Goal: Information Seeking & Learning: Compare options

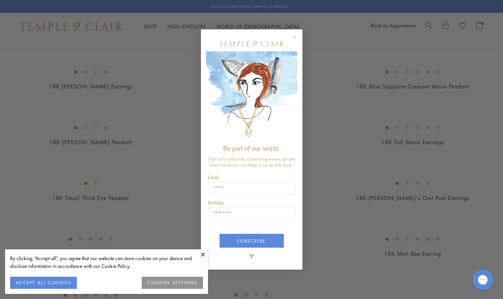
scroll to position [910, 0]
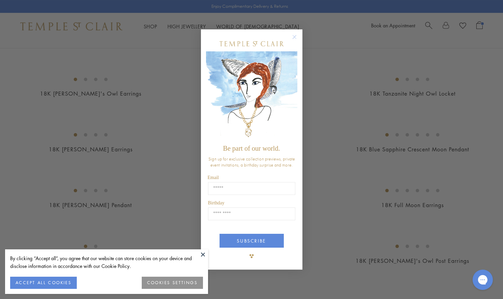
click at [293, 34] on circle "Close dialog" at bounding box center [294, 37] width 8 height 8
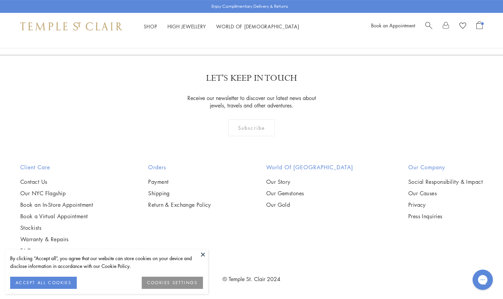
scroll to position [1665, 0]
click at [202, 255] on button at bounding box center [203, 255] width 10 height 10
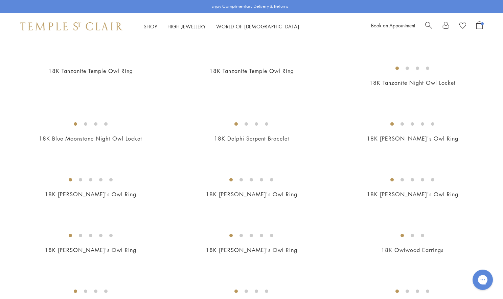
scroll to position [259, 0]
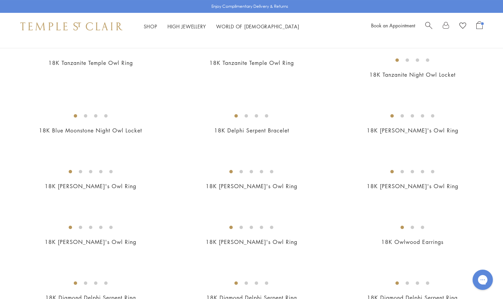
click at [0, 0] on img at bounding box center [0, 0] width 0 height 0
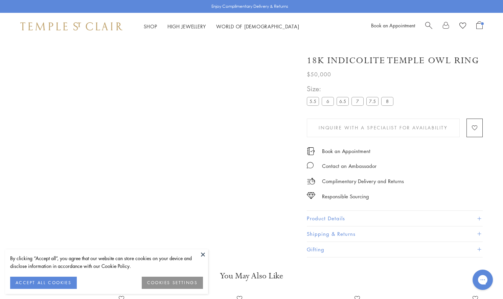
click at [340, 214] on button "Product Details" at bounding box center [395, 218] width 176 height 15
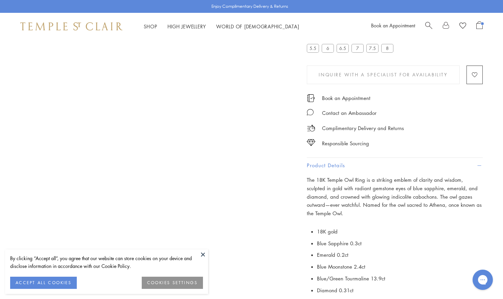
scroll to position [256, 0]
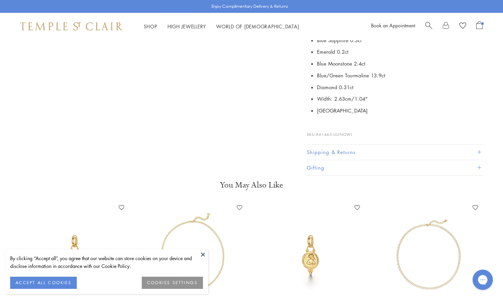
click at [341, 145] on button "Shipping & Returns" at bounding box center [395, 152] width 176 height 15
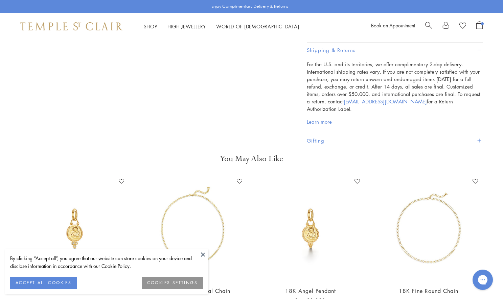
scroll to position [153, 0]
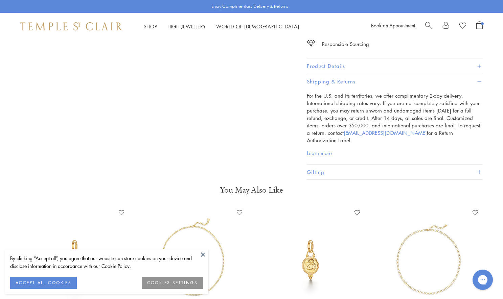
click at [343, 79] on button "Shipping & Returns" at bounding box center [395, 81] width 176 height 15
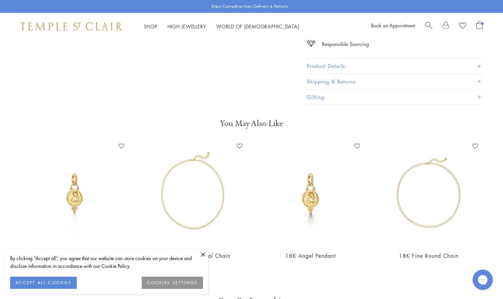
click at [337, 62] on button "Product Details" at bounding box center [395, 66] width 176 height 15
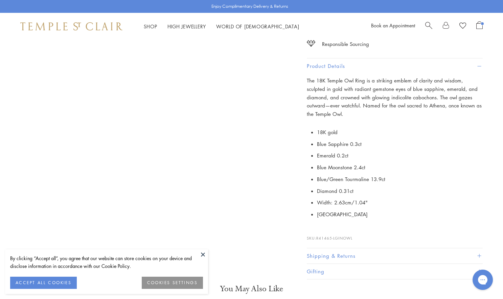
drag, startPoint x: 349, startPoint y: 227, endPoint x: 355, endPoint y: 227, distance: 5.7
click at [350, 236] on span "R41465-LGINOWL" at bounding box center [334, 238] width 36 height 5
drag, startPoint x: 356, startPoint y: 227, endPoint x: 316, endPoint y: 225, distance: 40.7
click at [316, 229] on p "SKU: R41465-LGINOWL" at bounding box center [395, 235] width 176 height 13
click at [317, 229] on p "SKU: R41465-LGINOWL" at bounding box center [395, 235] width 176 height 13
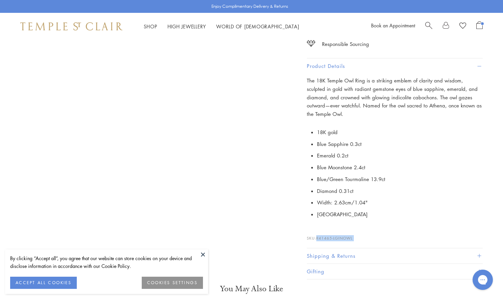
drag, startPoint x: 317, startPoint y: 228, endPoint x: 380, endPoint y: 226, distance: 63.6
click at [380, 229] on p "SKU: R41465-LGINOWL" at bounding box center [395, 235] width 176 height 13
click at [366, 229] on p "SKU: R41465-LGINOWL" at bounding box center [395, 235] width 176 height 13
click at [350, 236] on span "R41465-LGINOWL" at bounding box center [334, 238] width 36 height 5
drag, startPoint x: 317, startPoint y: 226, endPoint x: 360, endPoint y: 227, distance: 43.0
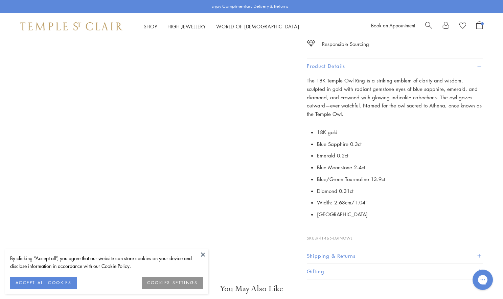
click at [360, 229] on p "SKU: R41465-LGINOWL" at bounding box center [395, 235] width 176 height 13
copy p "R41465-LGINOWL"
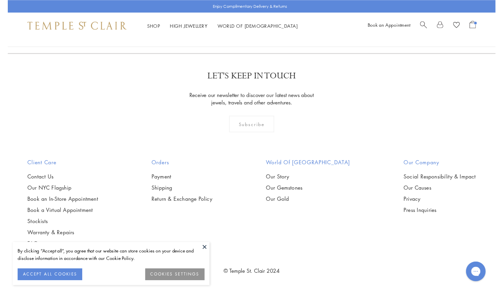
scroll to position [1452, 0]
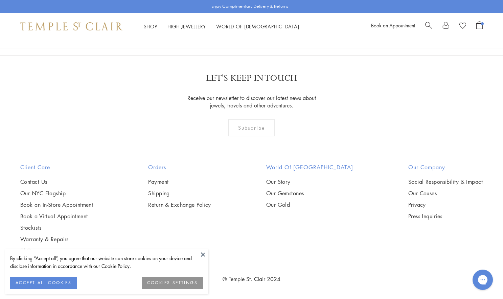
click at [205, 255] on button at bounding box center [203, 255] width 10 height 10
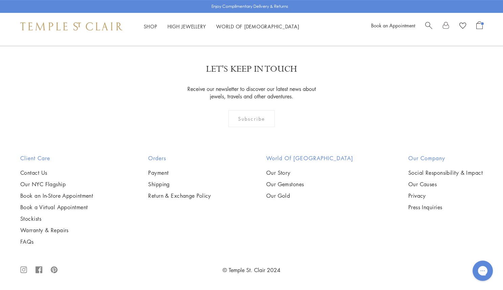
scroll to position [1806, 0]
click at [0, 0] on img at bounding box center [0, 0] width 0 height 0
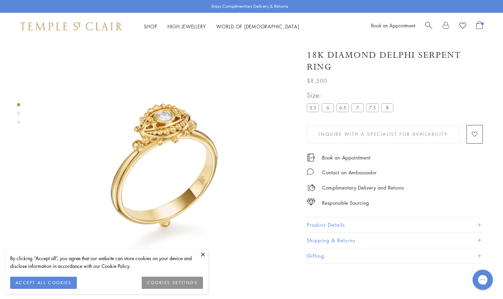
click at [319, 222] on button "Product Details" at bounding box center [395, 224] width 176 height 15
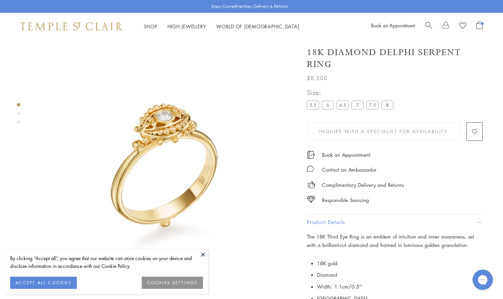
click at [200, 254] on button at bounding box center [203, 255] width 10 height 10
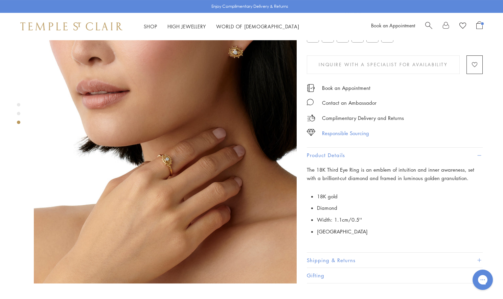
scroll to position [587, 0]
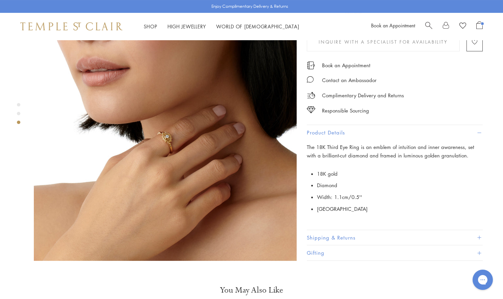
click at [330, 230] on button "Shipping & Returns" at bounding box center [395, 237] width 176 height 15
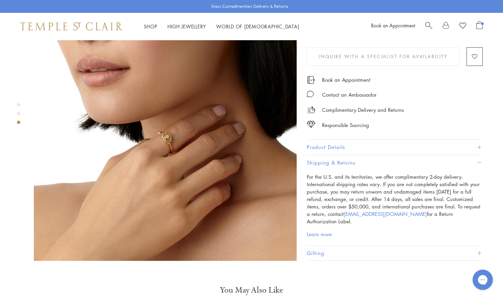
click at [355, 140] on button "Product Details" at bounding box center [395, 147] width 176 height 15
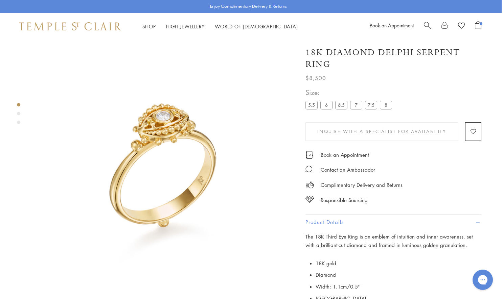
scroll to position [0, 1]
click at [321, 46] on div "18K Diamond Delphi Serpent Ring $8,500 The 18K Third Eye Ring is an emblem of i…" at bounding box center [393, 61] width 176 height 43
click at [321, 49] on h1 "18K Diamond Delphi Serpent Ring" at bounding box center [393, 59] width 176 height 24
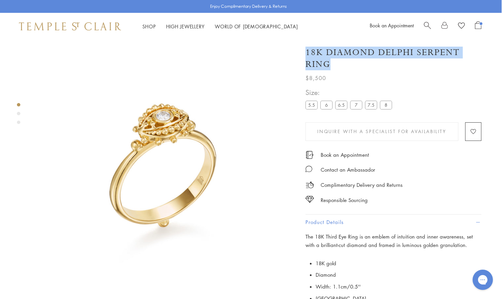
click at [321, 49] on h1 "18K Diamond Delphi Serpent Ring" at bounding box center [393, 59] width 176 height 24
copy div "18K Diamond Delphi Serpent Ring"
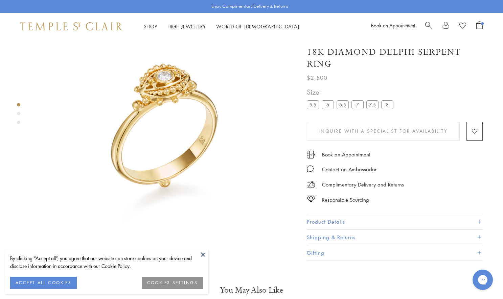
scroll to position [445, 0]
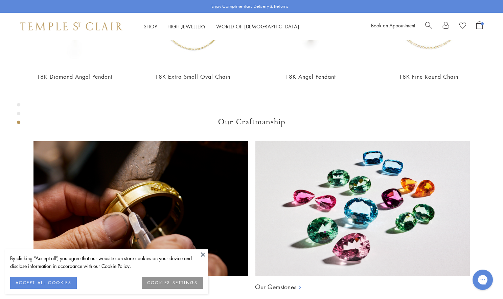
scroll to position [514, 0]
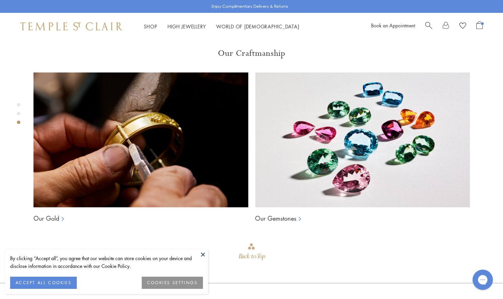
drag, startPoint x: 344, startPoint y: 257, endPoint x: 317, endPoint y: 257, distance: 26.7
copy p "R31844-EYE"
click at [427, 27] on span "Search" at bounding box center [428, 24] width 7 height 7
paste input "**********"
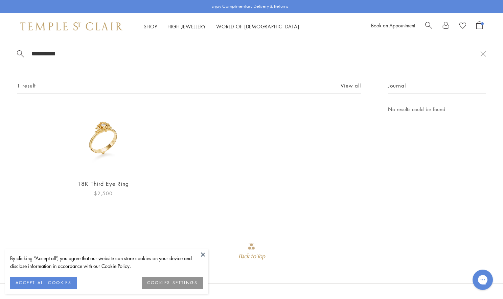
type input "**********"
click at [110, 140] on img at bounding box center [103, 139] width 69 height 69
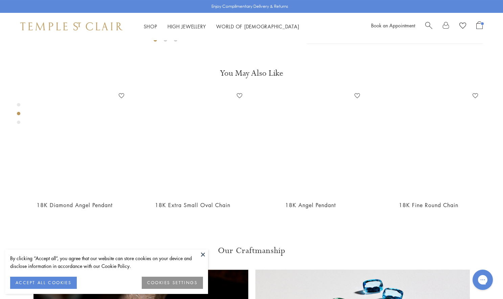
scroll to position [309, 0]
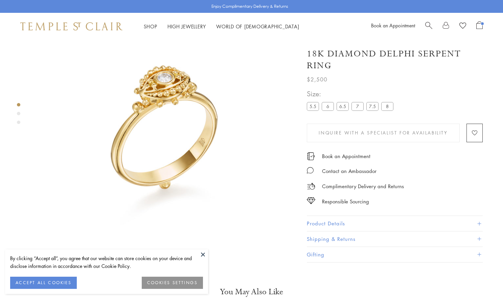
scroll to position [40, 0]
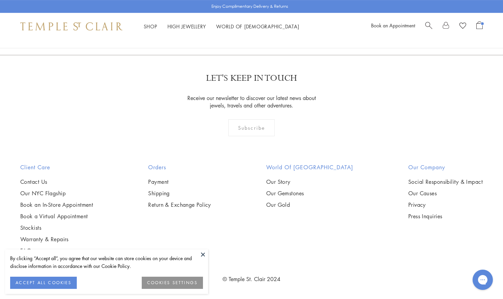
scroll to position [2278, 0]
click at [204, 256] on button at bounding box center [203, 255] width 10 height 10
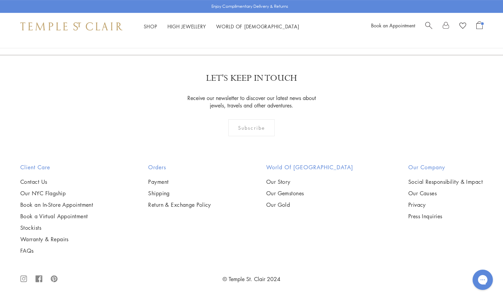
scroll to position [3572, 0]
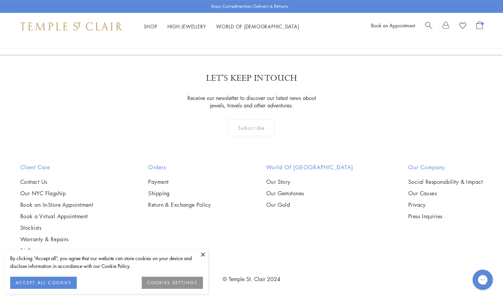
scroll to position [3481, 0]
click at [205, 255] on button at bounding box center [203, 255] width 10 height 10
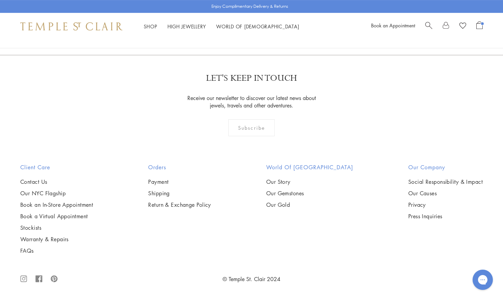
scroll to position [3332, 0]
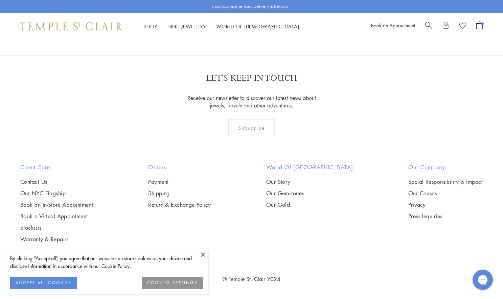
scroll to position [2144, 0]
click at [0, 0] on img at bounding box center [0, 0] width 0 height 0
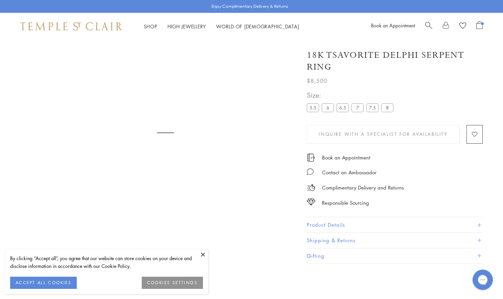
scroll to position [40, 0]
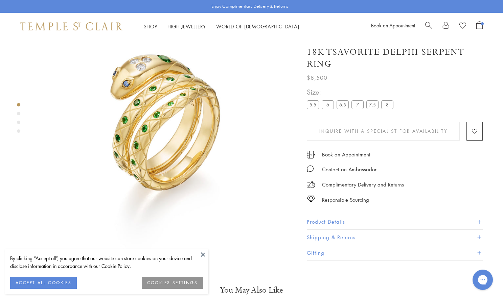
click at [336, 219] on button "Product Details" at bounding box center [395, 222] width 176 height 15
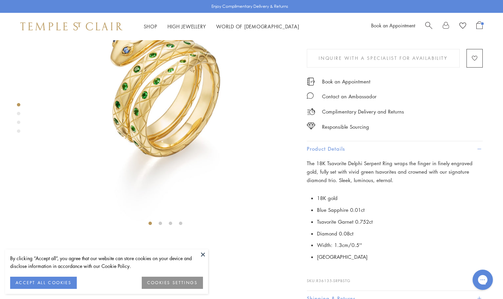
scroll to position [118, 0]
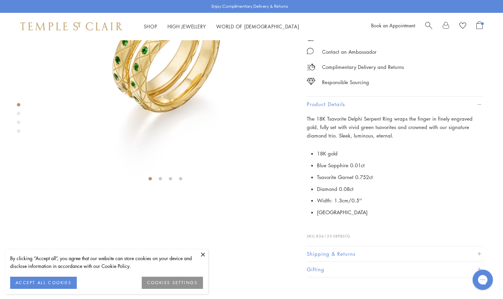
drag, startPoint x: 356, startPoint y: 276, endPoint x: 318, endPoint y: 276, distance: 37.9
click at [318, 239] on p "SKU: R36135-SRPBSTG" at bounding box center [395, 233] width 176 height 13
copy p "R36135-SRPBSTG"
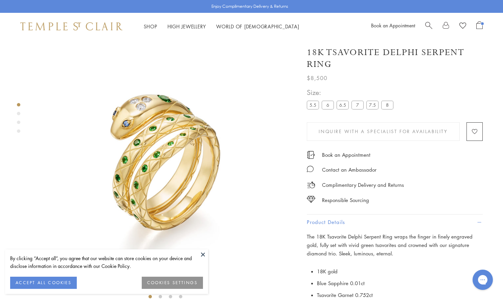
scroll to position [0, 0]
click at [96, 27] on img at bounding box center [71, 26] width 102 height 8
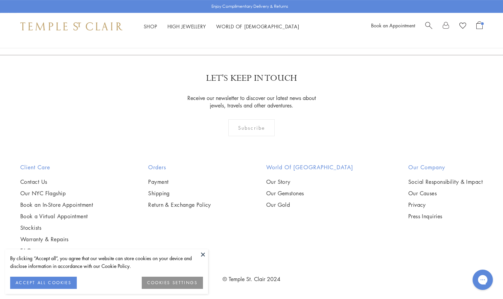
scroll to position [1606, 0]
click at [0, 0] on img at bounding box center [0, 0] width 0 height 0
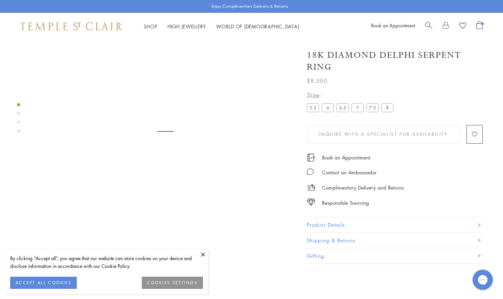
scroll to position [40, 0]
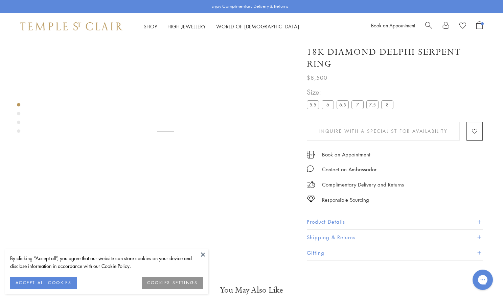
click at [325, 226] on button "Product Details" at bounding box center [395, 221] width 176 height 15
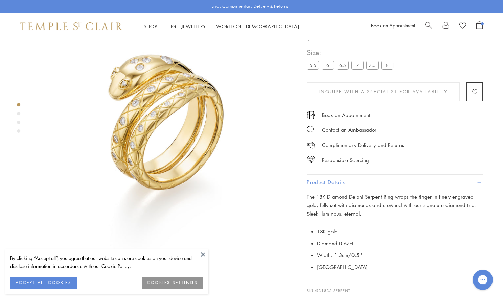
scroll to position [175, 0]
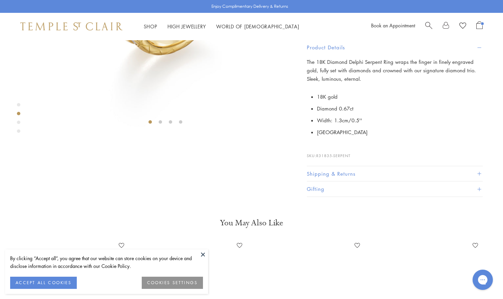
drag, startPoint x: 355, startPoint y: 260, endPoint x: 318, endPoint y: 257, distance: 38.0
click at [317, 159] on p "SKU: R31835-SERPENT" at bounding box center [395, 152] width 176 height 13
copy p "R31835-SERPENT"
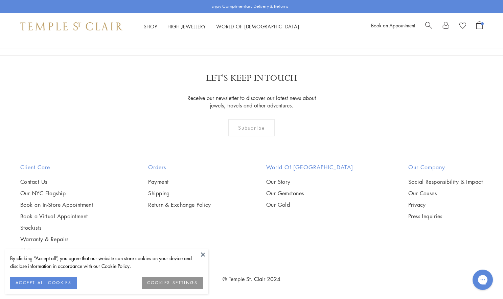
scroll to position [2204, 0]
click at [0, 0] on img at bounding box center [0, 0] width 0 height 0
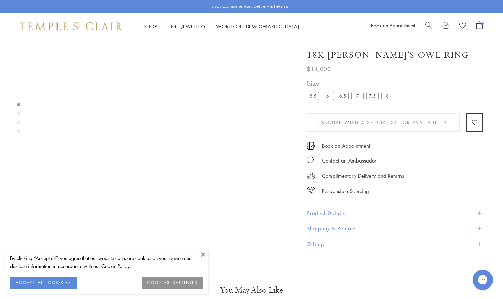
click at [329, 211] on button "Product Details" at bounding box center [395, 213] width 176 height 15
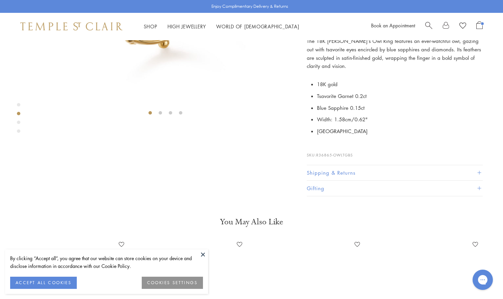
scroll to position [237, 0]
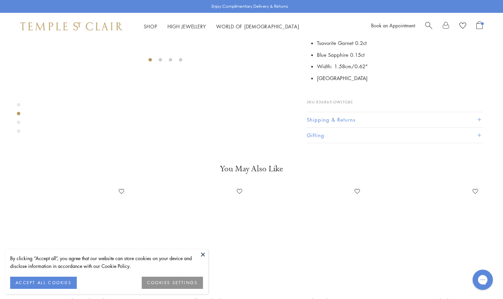
drag, startPoint x: 358, startPoint y: 257, endPoint x: 317, endPoint y: 257, distance: 41.6
click at [317, 105] on p "SKU: R36865-OWLTGBS" at bounding box center [395, 98] width 176 height 13
copy p "R36865-OWLTGBS"
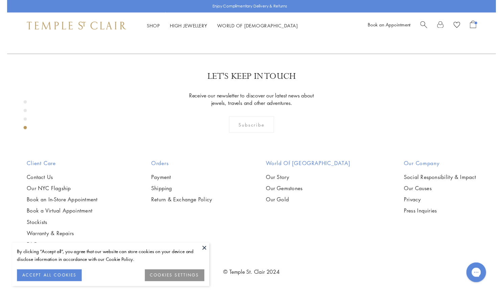
scroll to position [658, 0]
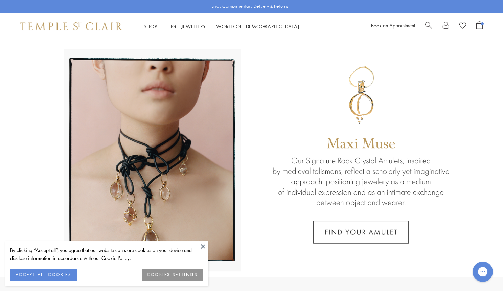
click at [426, 25] on span "Search" at bounding box center [428, 24] width 7 height 7
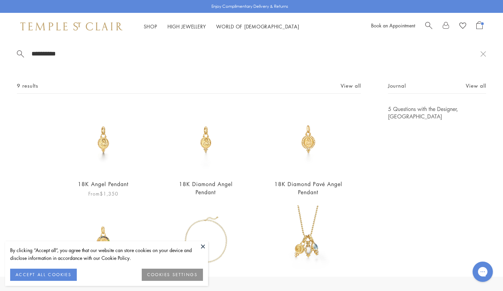
type input "**********"
click at [103, 162] on img at bounding box center [103, 139] width 69 height 69
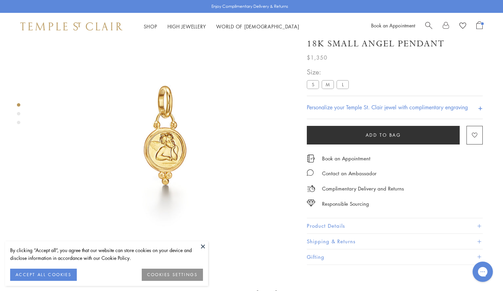
scroll to position [40, 0]
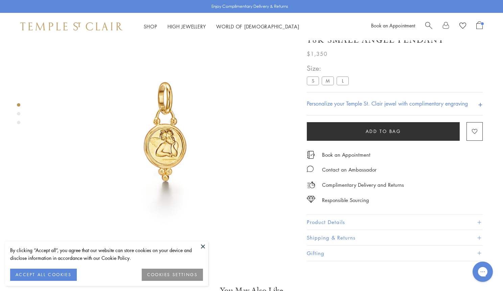
click at [330, 230] on button "Product Details" at bounding box center [395, 221] width 176 height 15
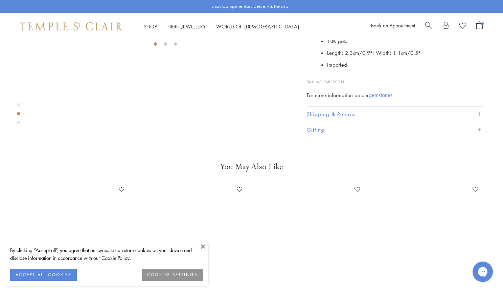
scroll to position [255, 0]
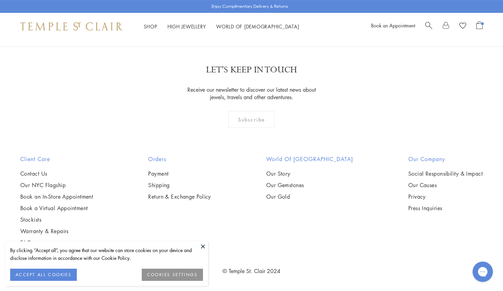
scroll to position [1338, 0]
click at [0, 0] on img at bounding box center [0, 0] width 0 height 0
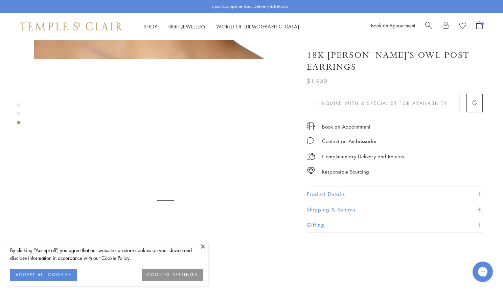
scroll to position [618, 0]
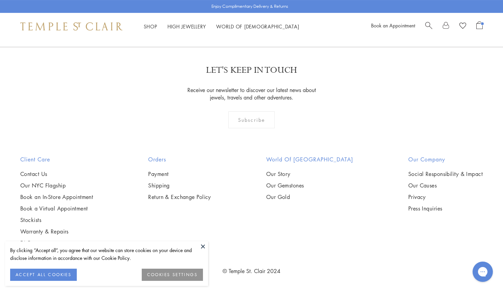
scroll to position [2068, 0]
click at [0, 0] on img at bounding box center [0, 0] width 0 height 0
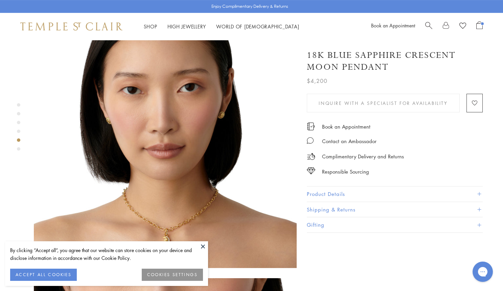
scroll to position [1138, 0]
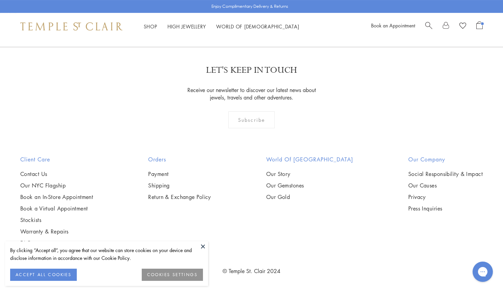
scroll to position [2821, 0]
click at [0, 0] on img at bounding box center [0, 0] width 0 height 0
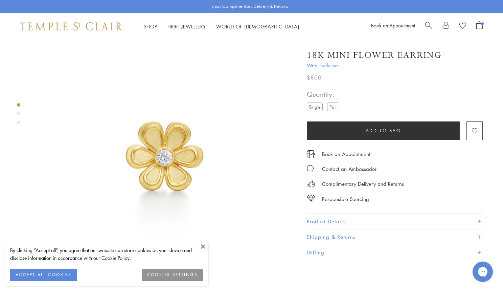
scroll to position [13, 0]
click at [330, 222] on button "Product Details" at bounding box center [395, 221] width 176 height 15
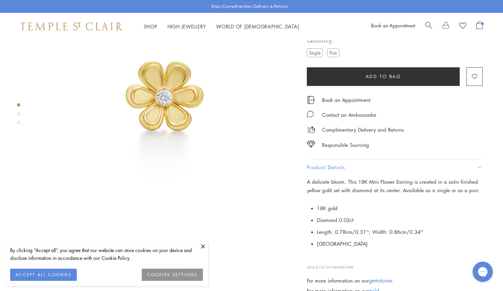
scroll to position [113, 0]
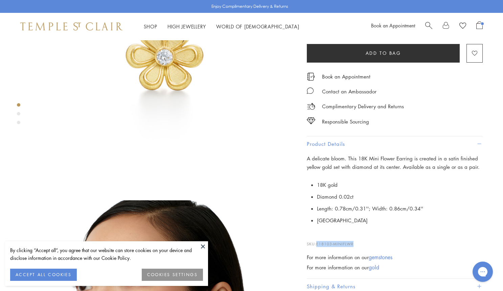
drag, startPoint x: 358, startPoint y: 242, endPoint x: 316, endPoint y: 240, distance: 41.7
click at [316, 240] on p "SKU: E18103-MINIFLWR" at bounding box center [395, 240] width 176 height 13
copy p "E18103-MINIFLWR"
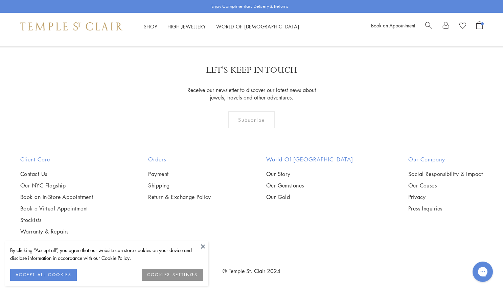
scroll to position [1840, 0]
click at [0, 0] on img at bounding box center [0, 0] width 0 height 0
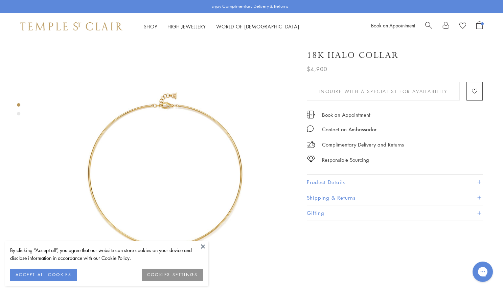
click at [433, 25] on div at bounding box center [453, 26] width 57 height 10
click at [428, 25] on span "Search" at bounding box center [428, 24] width 7 height 7
paste input "**********"
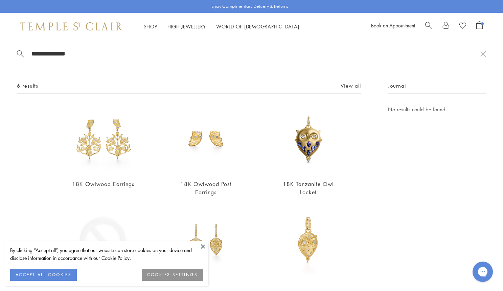
click at [133, 50] on input "**********" at bounding box center [256, 54] width 450 height 8
paste input "search"
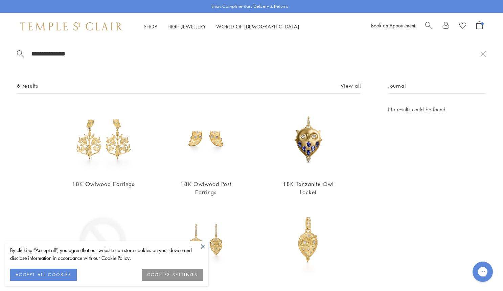
type input "**********"
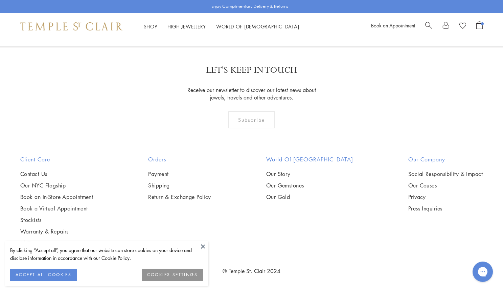
scroll to position [1859, 0]
click at [0, 0] on img at bounding box center [0, 0] width 0 height 0
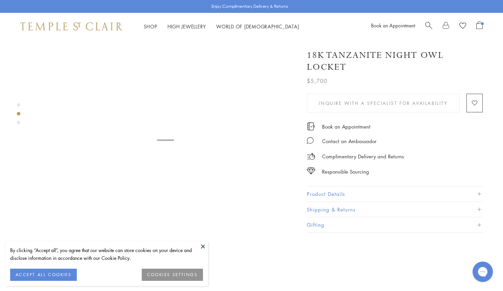
scroll to position [406, 0]
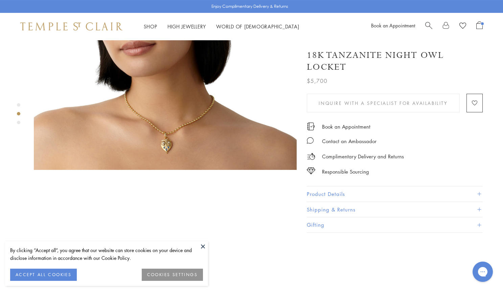
click at [346, 187] on button "Product Details" at bounding box center [395, 193] width 176 height 15
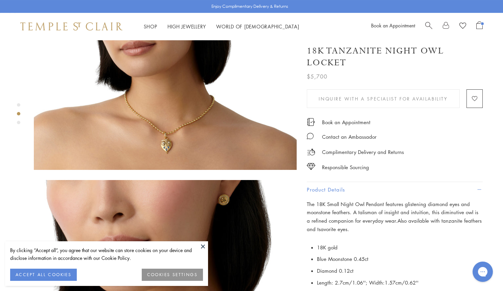
scroll to position [545, 0]
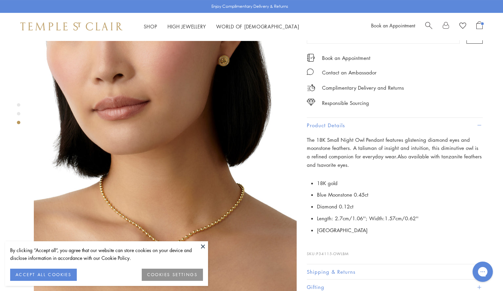
click at [198, 240] on img at bounding box center [165, 172] width 263 height 263
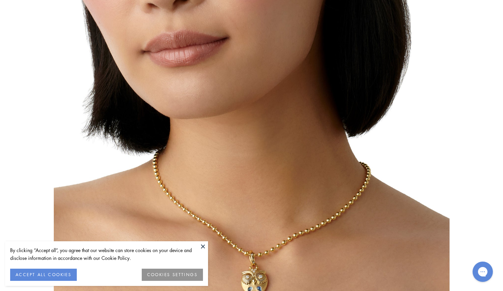
click at [202, 246] on button at bounding box center [203, 246] width 10 height 10
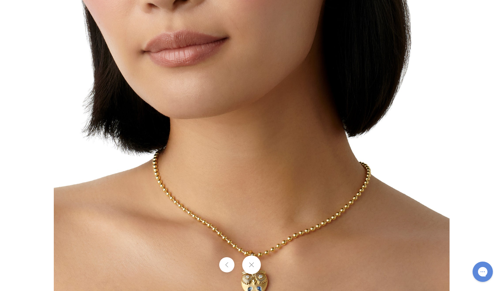
click at [250, 270] on button at bounding box center [251, 264] width 19 height 19
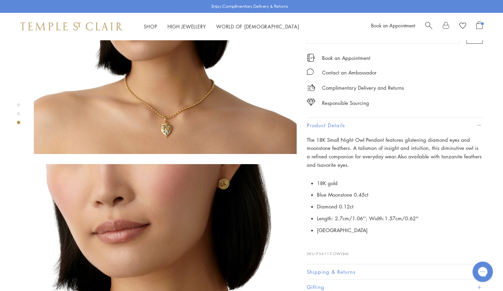
scroll to position [595, 0]
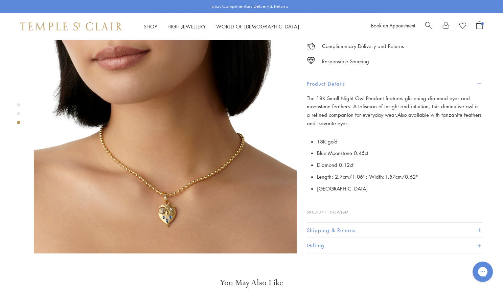
drag, startPoint x: 357, startPoint y: 193, endPoint x: 317, endPoint y: 192, distance: 39.9
click at [317, 202] on p "SKU: P34115-OWLBM" at bounding box center [395, 208] width 176 height 13
copy p "P34115-OWLBM"
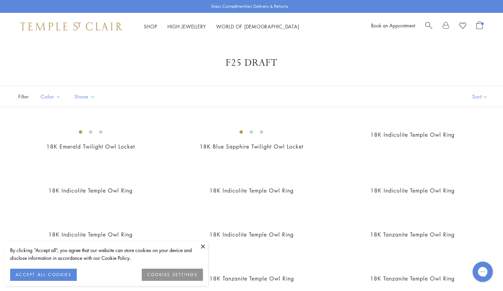
scroll to position [1859, 0]
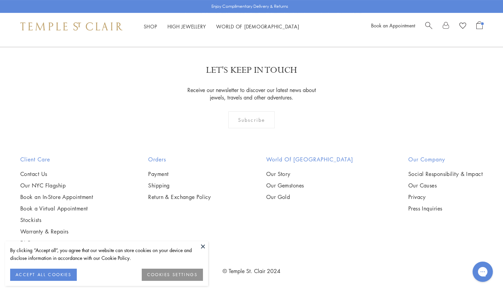
click at [205, 248] on button at bounding box center [203, 246] width 10 height 10
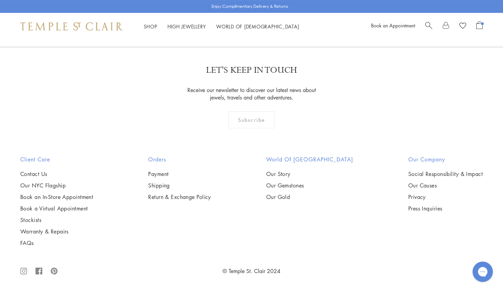
scroll to position [1813, 0]
click at [0, 0] on img at bounding box center [0, 0] width 0 height 0
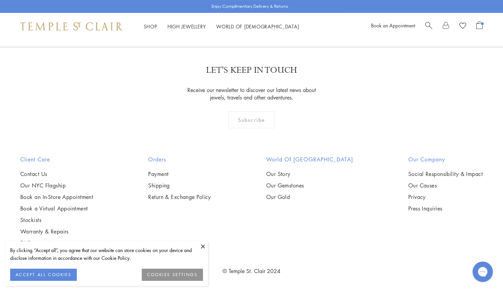
scroll to position [1867, 0]
drag, startPoint x: 479, startPoint y: 133, endPoint x: 358, endPoint y: 132, distance: 121.8
copy link "18K Blue Moonstone Night Owl Pendant"
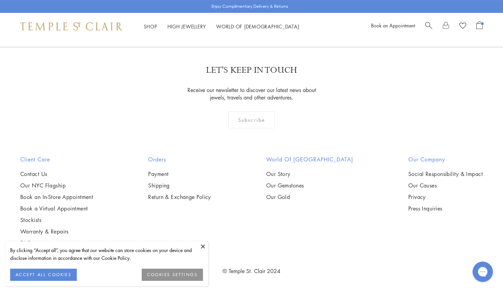
click at [0, 0] on img at bounding box center [0, 0] width 0 height 0
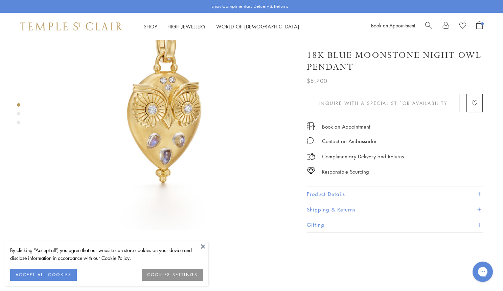
scroll to position [73, 0]
click at [316, 187] on button "Product Details" at bounding box center [395, 193] width 176 height 15
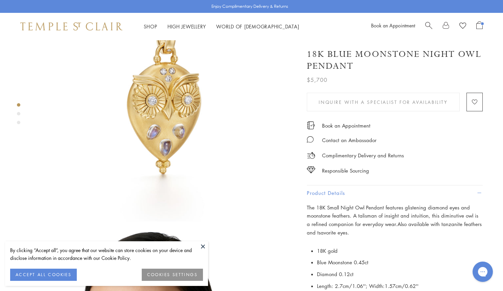
scroll to position [197, 0]
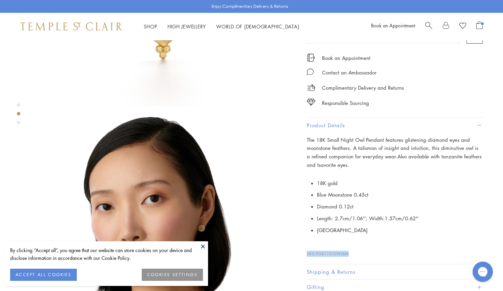
drag, startPoint x: 360, startPoint y: 250, endPoint x: 319, endPoint y: 247, distance: 41.0
click at [319, 247] on p "SKU: P34115-OWLBM" at bounding box center [395, 250] width 176 height 13
click at [318, 248] on p "SKU: P34115-OWLBM" at bounding box center [395, 250] width 176 height 13
drag, startPoint x: 317, startPoint y: 250, endPoint x: 362, endPoint y: 252, distance: 45.1
click at [362, 252] on p "SKU: P34115-OWLBM" at bounding box center [395, 250] width 176 height 13
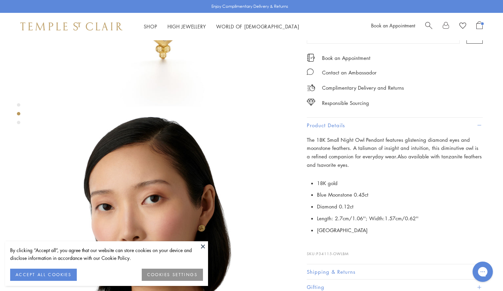
copy p "P34115-OWLBM"
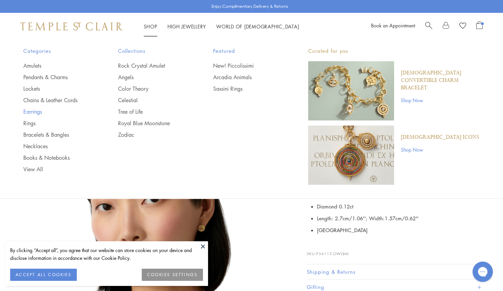
click at [35, 111] on link "Earrings" at bounding box center [57, 111] width 68 height 7
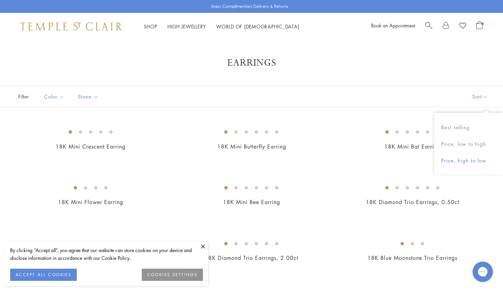
click at [457, 159] on button "Price, high to low" at bounding box center [468, 160] width 69 height 17
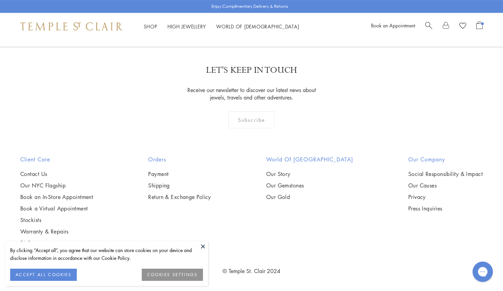
scroll to position [3244, 0]
click at [250, 20] on link "2" at bounding box center [252, 10] width 22 height 19
click at [0, 0] on img at bounding box center [0, 0] width 0 height 0
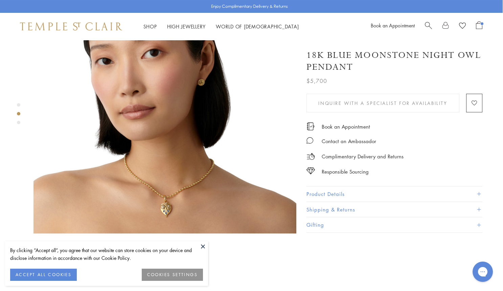
scroll to position [383, 0]
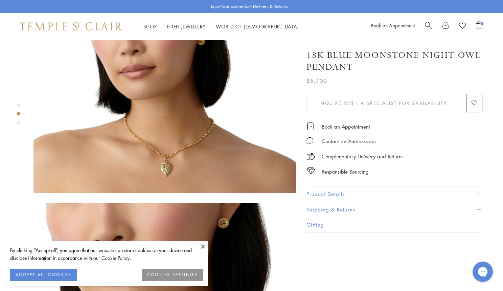
click at [315, 192] on button "Product Details" at bounding box center [394, 193] width 176 height 15
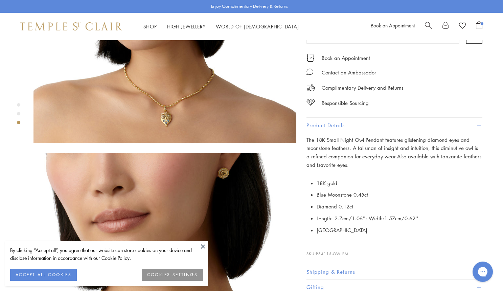
scroll to position [464, 0]
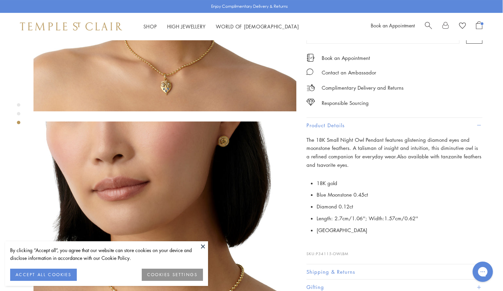
drag, startPoint x: 351, startPoint y: 251, endPoint x: 317, endPoint y: 249, distance: 34.2
click at [317, 249] on p "SKU: P34115-OWLBM" at bounding box center [394, 250] width 176 height 13
copy p "P34115-OWLBM"
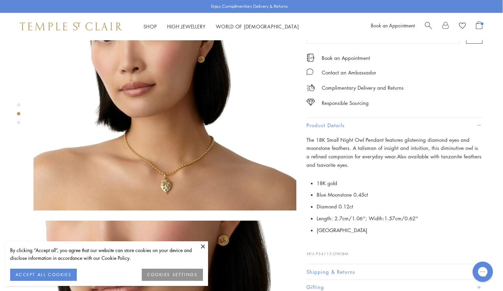
scroll to position [377, 0]
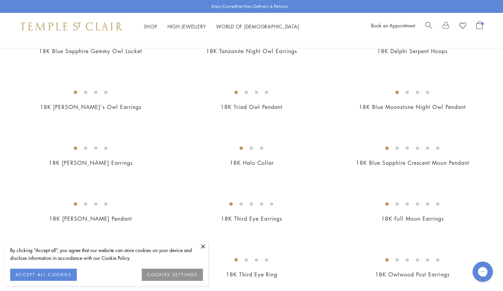
scroll to position [550, 0]
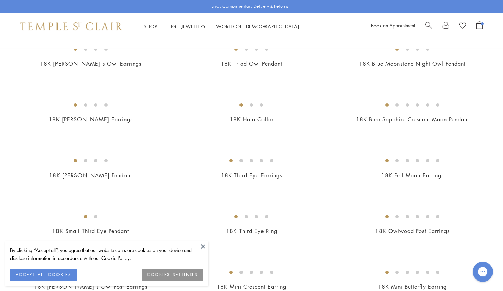
click at [0, 0] on img at bounding box center [0, 0] width 0 height 0
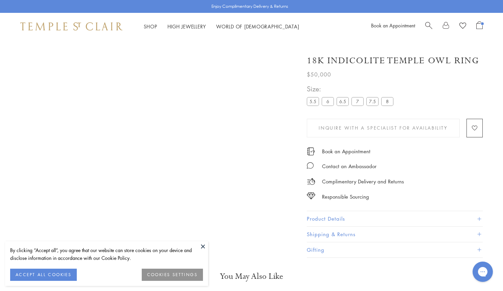
click at [343, 221] on button "Product Details" at bounding box center [395, 218] width 176 height 15
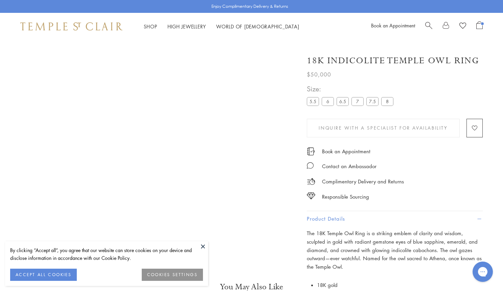
scroll to position [133, 0]
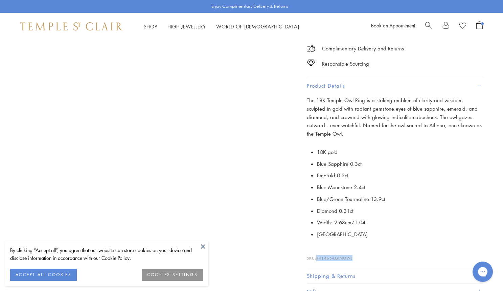
drag, startPoint x: 356, startPoint y: 249, endPoint x: 317, endPoint y: 246, distance: 40.0
click at [317, 248] on p "SKU: R41465-LGINOWL" at bounding box center [395, 254] width 176 height 13
copy p "R41465-LGINOWL"
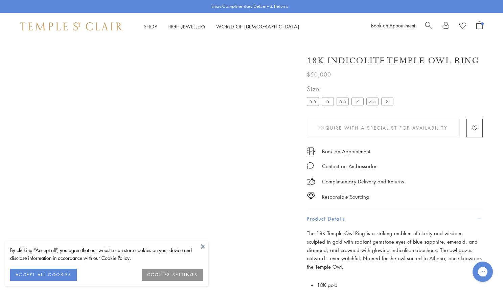
scroll to position [0, 0]
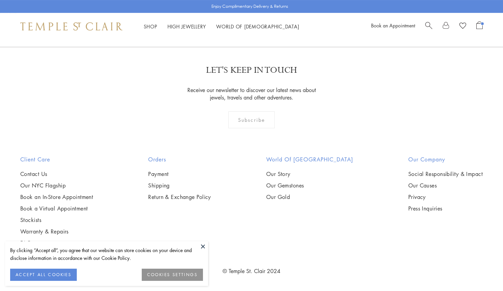
scroll to position [1510, 0]
click at [202, 247] on button at bounding box center [203, 246] width 10 height 10
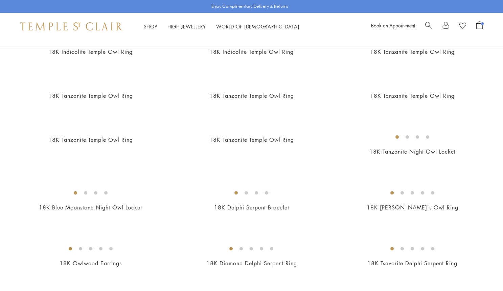
scroll to position [182, 0]
click at [394, 42] on div "Filter Sort Color Gold Stone Diamond" at bounding box center [251, 37] width 503 height 21
click at [0, 0] on img at bounding box center [0, 0] width 0 height 0
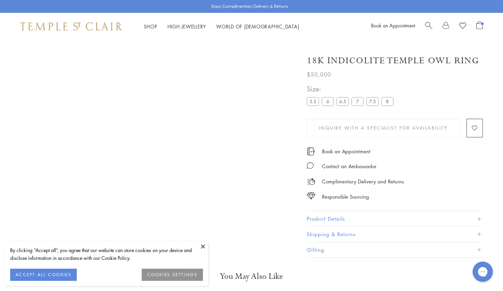
click at [334, 213] on button "Product Details" at bounding box center [395, 218] width 176 height 15
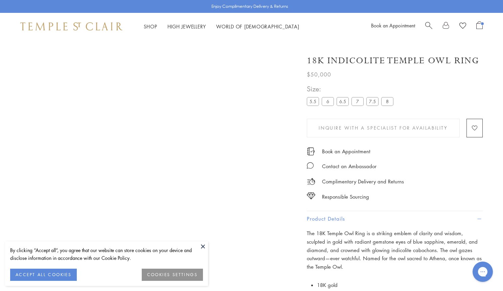
scroll to position [149, 0]
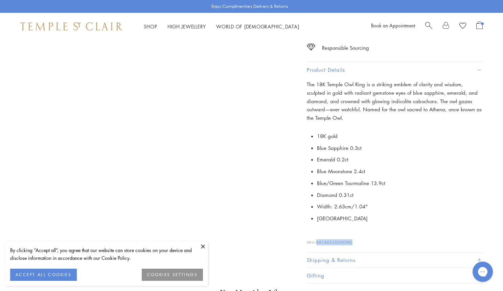
drag, startPoint x: 353, startPoint y: 232, endPoint x: 316, endPoint y: 231, distance: 37.6
click at [316, 232] on p "SKU: R41465-LGINOWL" at bounding box center [395, 238] width 176 height 13
copy p "R41465-LGINOWL"
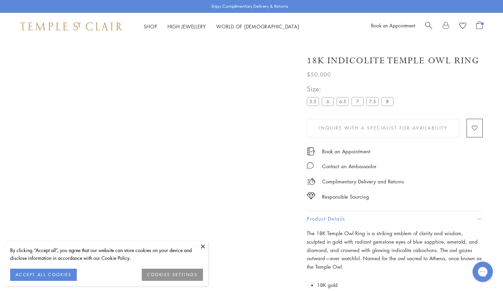
scroll to position [0, 0]
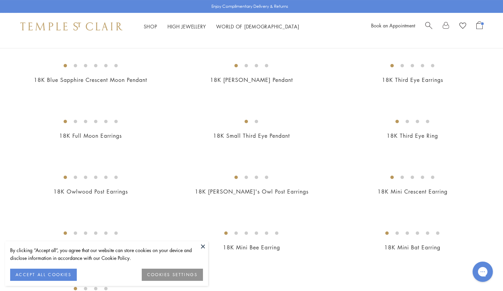
scroll to position [557, 0]
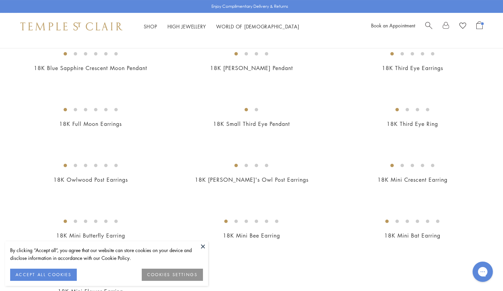
click at [0, 0] on img at bounding box center [0, 0] width 0 height 0
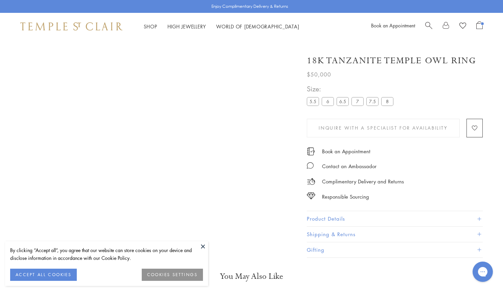
click at [323, 214] on button "Product Details" at bounding box center [395, 218] width 176 height 15
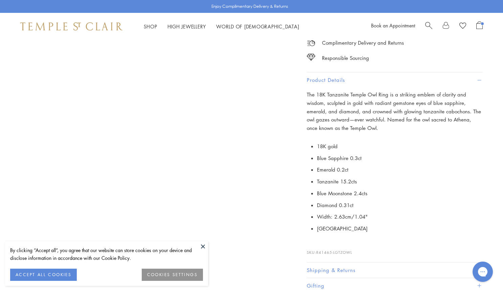
scroll to position [238, 0]
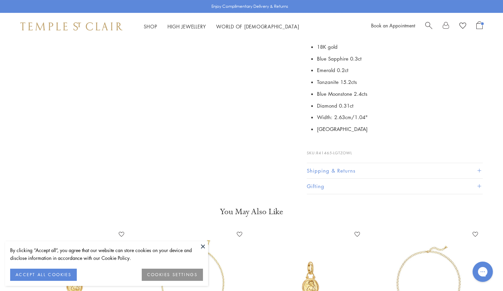
drag, startPoint x: 354, startPoint y: 148, endPoint x: 317, endPoint y: 149, distance: 37.2
click at [317, 149] on p "SKU: R41465-LGTZOWL" at bounding box center [395, 149] width 176 height 13
copy p "R41465-LGTZOWL"
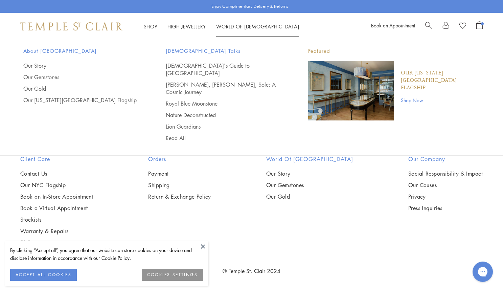
scroll to position [1637, 0]
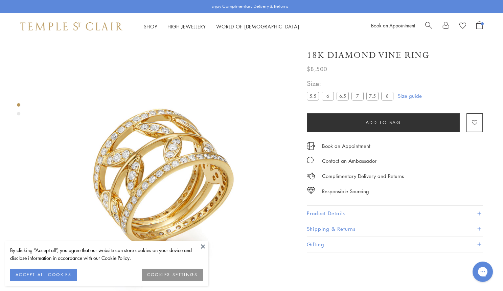
click at [427, 28] on span "Search" at bounding box center [428, 24] width 7 height 7
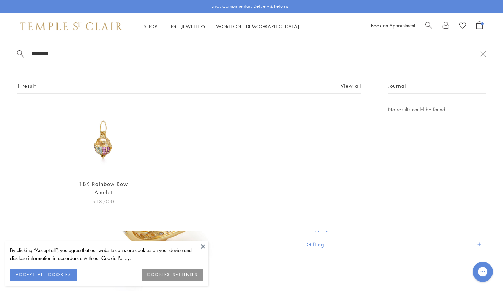
type input "*******"
click at [106, 148] on img at bounding box center [103, 139] width 69 height 69
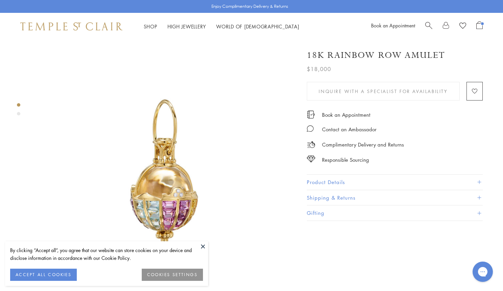
click at [341, 179] on button "Product Details" at bounding box center [395, 182] width 176 height 15
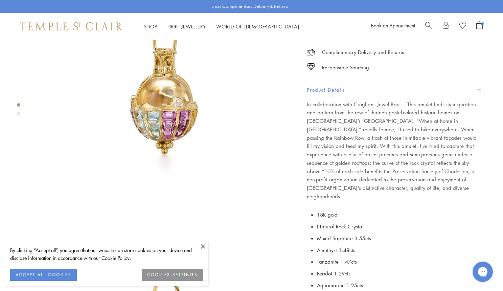
scroll to position [283, 0]
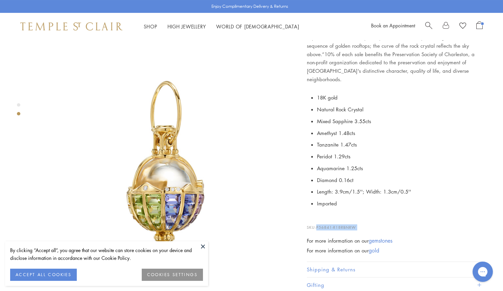
drag, startPoint x: 316, startPoint y: 218, endPoint x: 408, endPoint y: 218, distance: 91.7
click at [408, 218] on p "SKU: P56841-R18RBNRW" at bounding box center [395, 223] width 176 height 13
copy p "P56841-R18RBNRW"
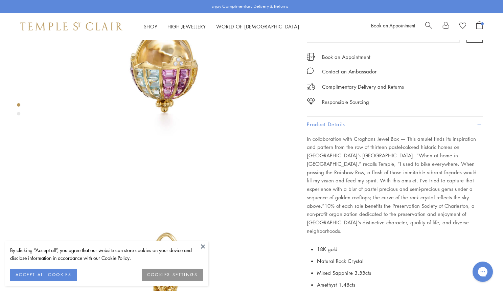
scroll to position [131, 0]
click at [386, 160] on div "In collaboration with Croghans Jewel Box — This amulet finds its inspiration an…" at bounding box center [395, 185] width 176 height 100
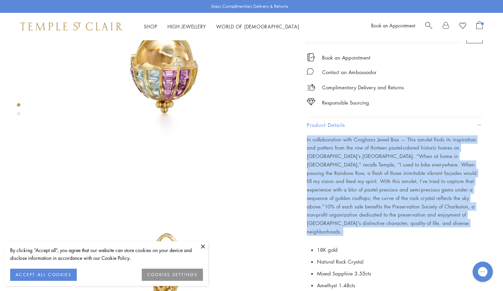
click at [386, 160] on div "In collaboration with Croghans Jewel Box — This amulet finds its inspiration an…" at bounding box center [395, 185] width 176 height 100
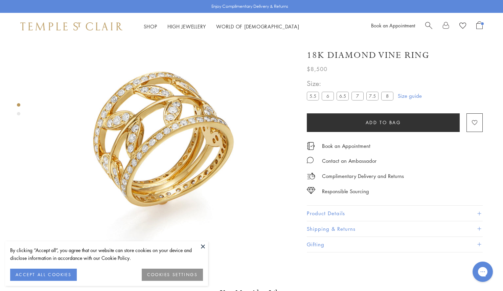
scroll to position [40, 0]
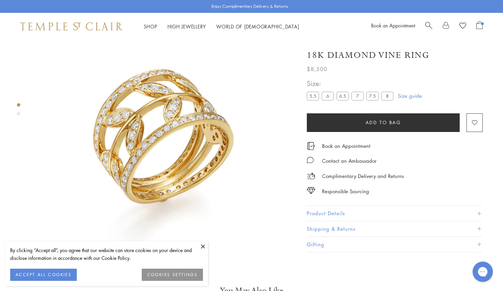
click at [328, 214] on button "Product Details" at bounding box center [395, 213] width 176 height 15
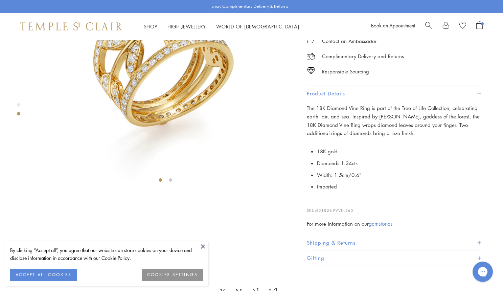
scroll to position [169, 0]
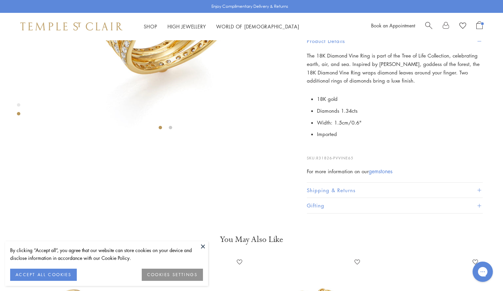
drag, startPoint x: 364, startPoint y: 238, endPoint x: 318, endPoint y: 236, distance: 46.0
click at [318, 161] on p "SKU: R31826-PVVINE65" at bounding box center [395, 154] width 176 height 13
copy p "R31826-PVVINE65"
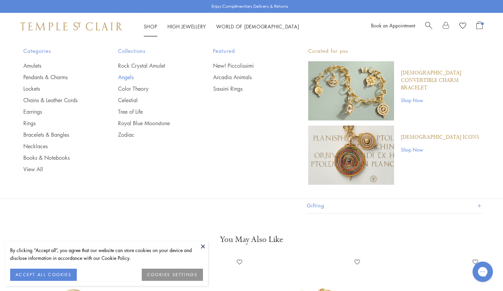
click at [129, 77] on link "Angels" at bounding box center [152, 76] width 68 height 7
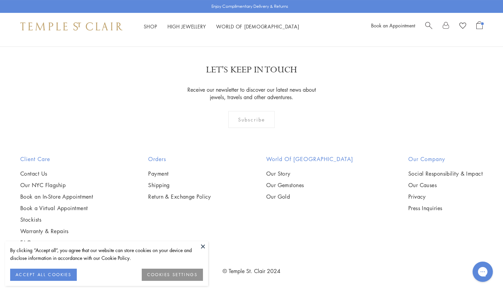
scroll to position [715, 0]
click at [201, 244] on button at bounding box center [203, 246] width 10 height 10
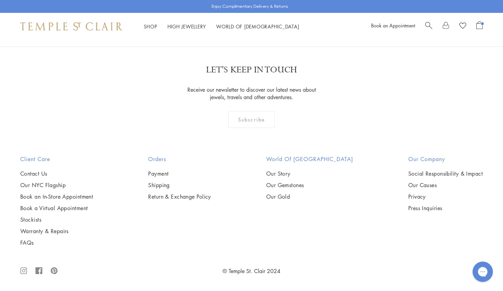
scroll to position [1109, 0]
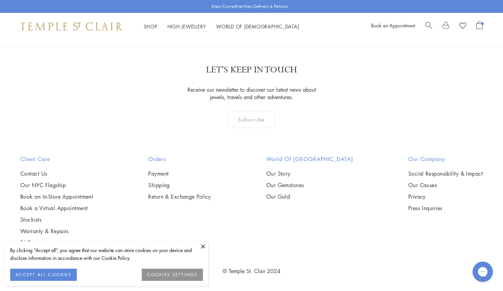
scroll to position [703, 0]
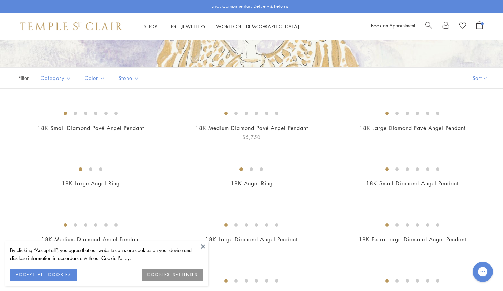
scroll to position [98, 0]
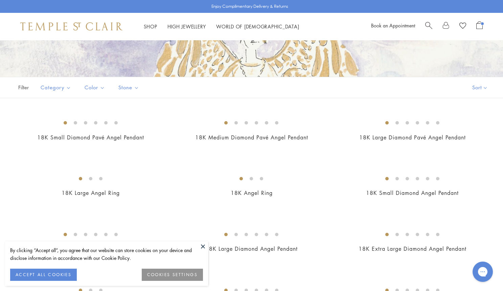
click at [429, 26] on span "Search" at bounding box center [428, 24] width 7 height 7
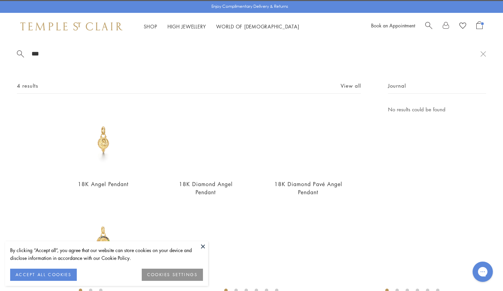
type input "****"
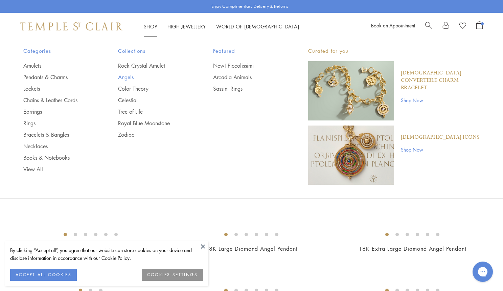
click at [122, 74] on link "Angels" at bounding box center [152, 76] width 68 height 7
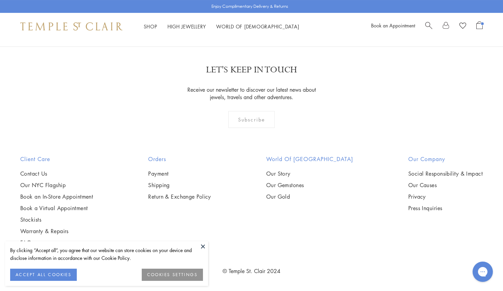
scroll to position [588, 0]
click at [204, 247] on button at bounding box center [203, 246] width 10 height 10
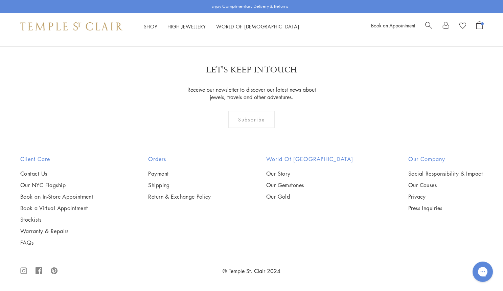
scroll to position [724, 0]
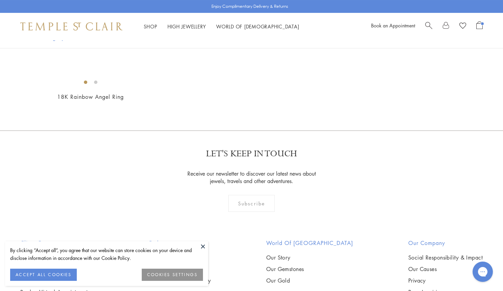
scroll to position [511, 0]
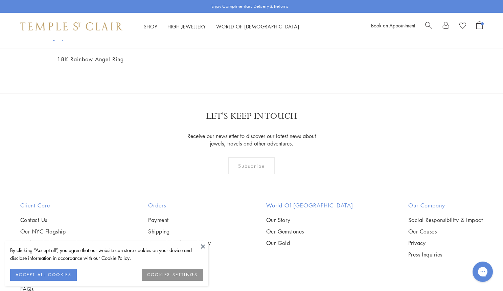
click at [0, 0] on img at bounding box center [0, 0] width 0 height 0
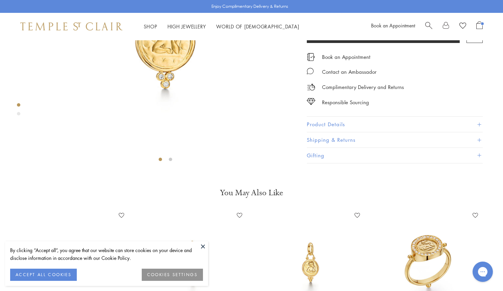
click at [343, 132] on button "Product Details" at bounding box center [395, 124] width 176 height 15
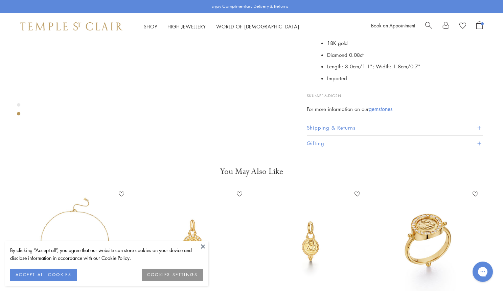
scroll to position [279, 0]
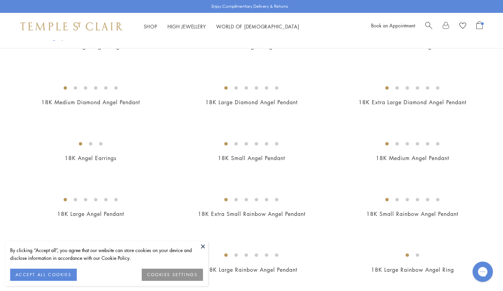
scroll to position [209, 0]
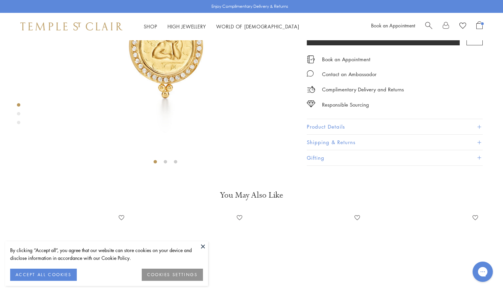
click at [337, 134] on button "Product Details" at bounding box center [395, 126] width 176 height 15
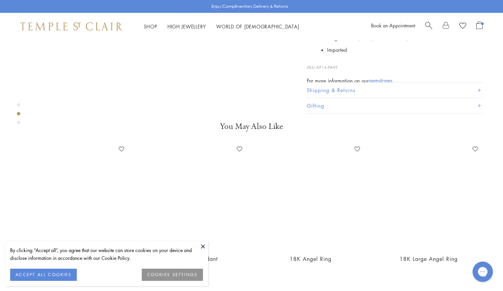
scroll to position [349, 0]
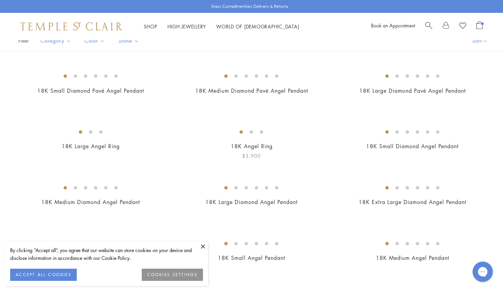
scroll to position [296, 0]
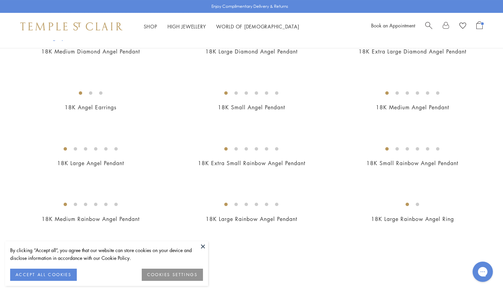
click at [0, 0] on img at bounding box center [0, 0] width 0 height 0
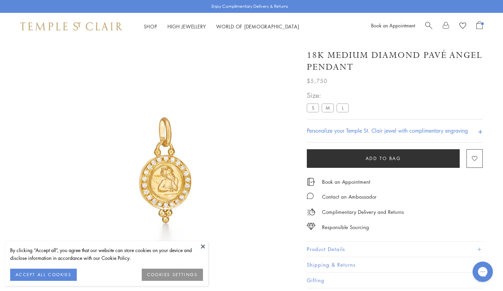
scroll to position [40, 0]
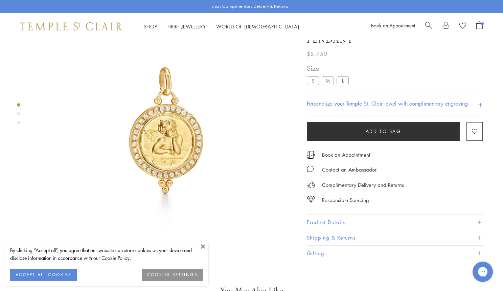
click at [319, 230] on button "Product Details" at bounding box center [395, 221] width 176 height 15
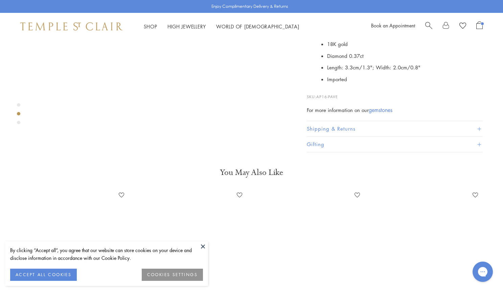
scroll to position [283, 0]
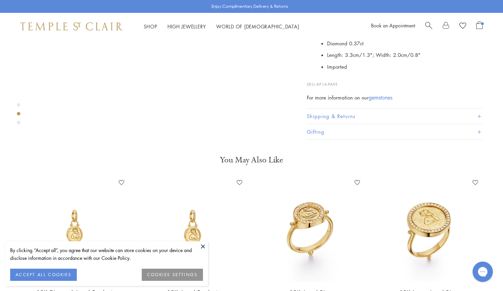
drag, startPoint x: 344, startPoint y: 238, endPoint x: 318, endPoint y: 236, distance: 26.8
click at [318, 101] on div "Everyone needs a guardian angel. Modeled after the cherubs in The Sistine Madon…" at bounding box center [395, 38] width 176 height 128
copy div "AP16-PAVE"
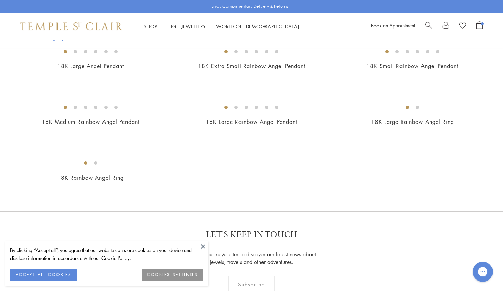
scroll to position [516, 0]
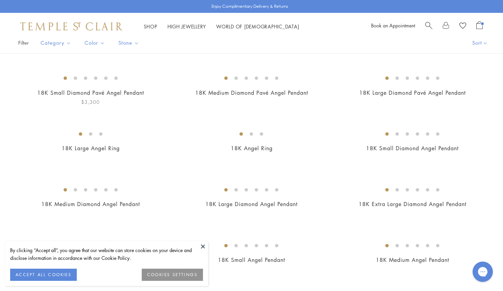
scroll to position [156, 0]
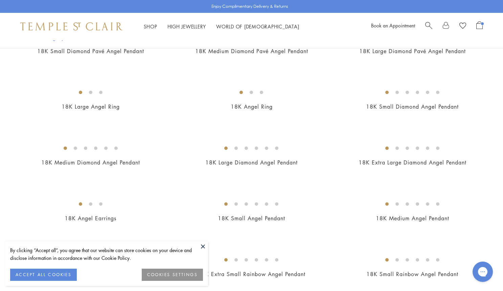
scroll to position [187, 0]
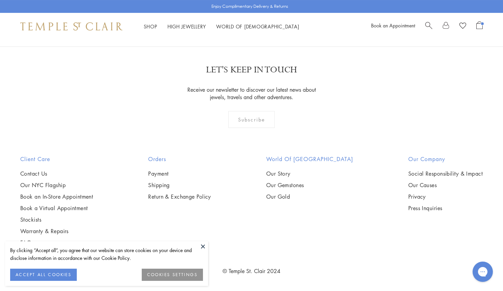
scroll to position [915, 0]
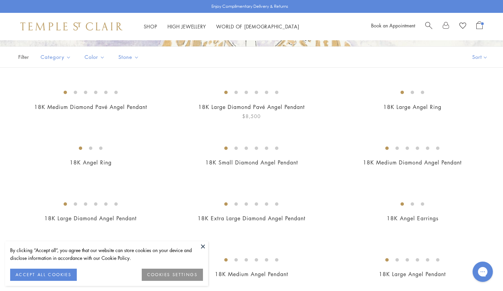
scroll to position [139, 0]
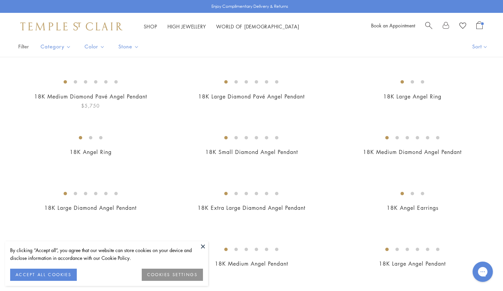
click at [0, 0] on img at bounding box center [0, 0] width 0 height 0
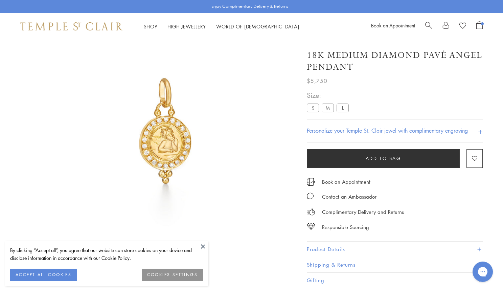
scroll to position [40, 0]
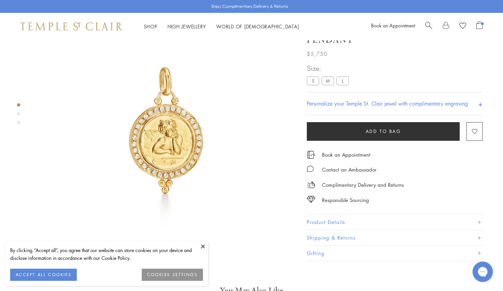
click at [311, 85] on label "S" at bounding box center [313, 80] width 12 height 8
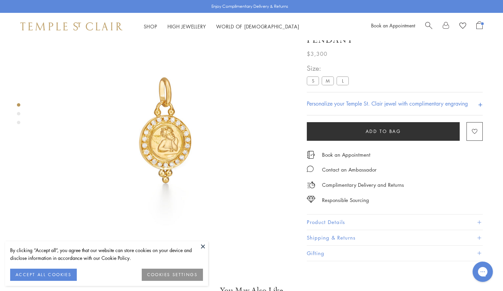
click at [326, 85] on label "M" at bounding box center [328, 80] width 12 height 8
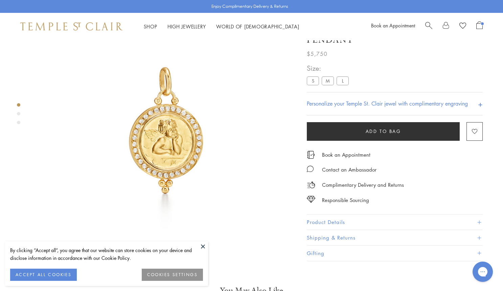
click at [345, 85] on label "L" at bounding box center [343, 80] width 12 height 8
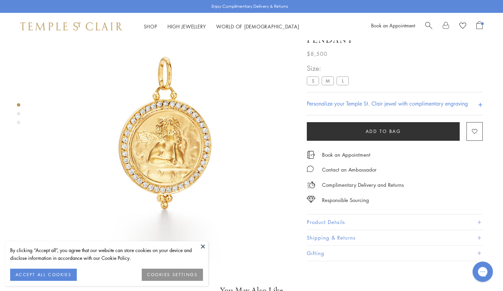
click at [328, 85] on label "M" at bounding box center [328, 80] width 12 height 8
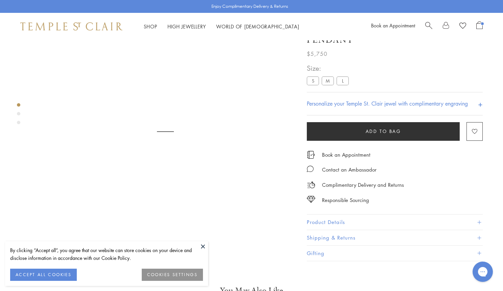
click at [312, 85] on label "S" at bounding box center [313, 80] width 12 height 8
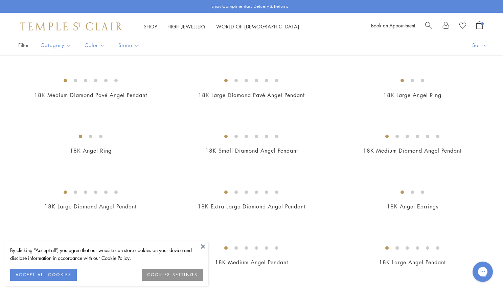
scroll to position [140, 0]
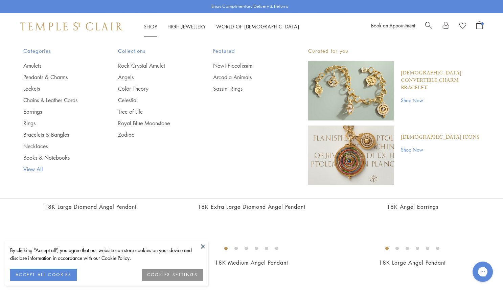
click at [32, 170] on link "View All" at bounding box center [57, 168] width 68 height 7
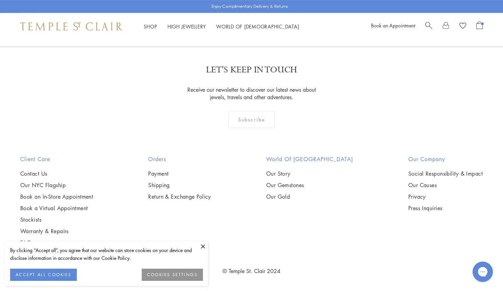
scroll to position [3699, 0]
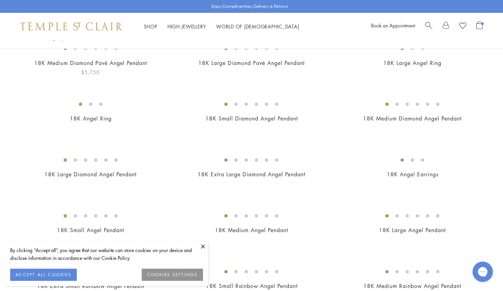
scroll to position [175, 0]
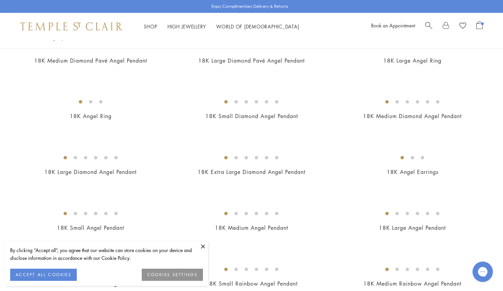
click at [200, 247] on button at bounding box center [203, 246] width 10 height 10
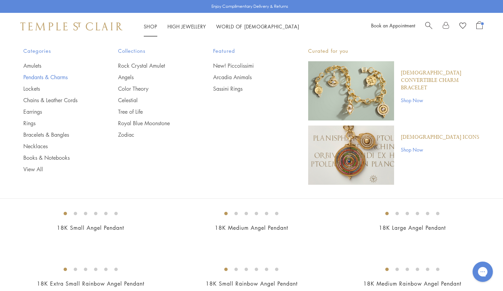
click at [48, 77] on link "Pendants & Charms" at bounding box center [57, 76] width 68 height 7
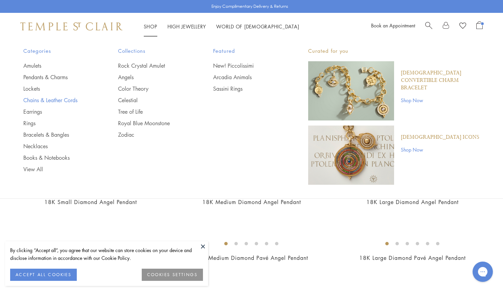
click at [54, 98] on link "Chains & Leather Cords" at bounding box center [57, 99] width 68 height 7
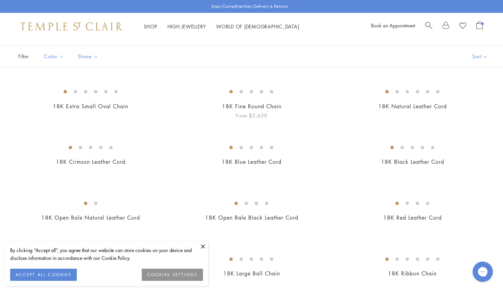
scroll to position [47, 0]
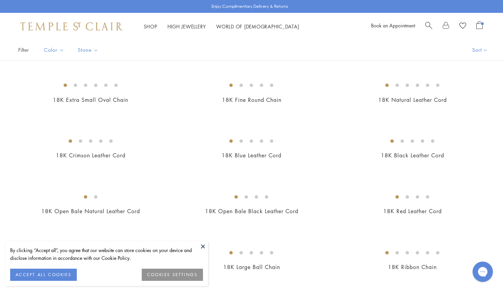
click at [201, 247] on button at bounding box center [203, 246] width 10 height 10
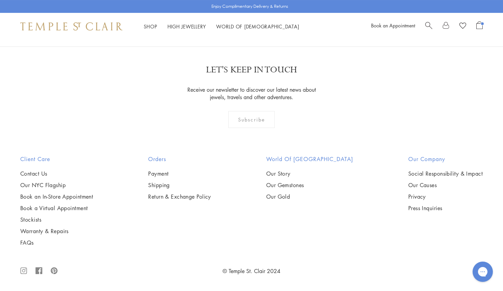
scroll to position [1400, 0]
click at [0, 0] on img at bounding box center [0, 0] width 0 height 0
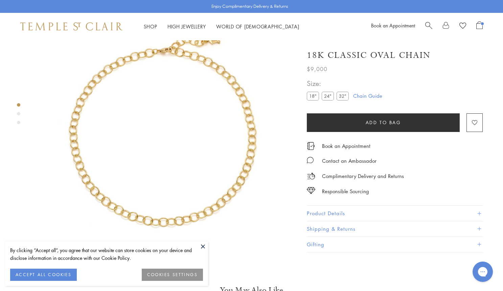
click at [318, 211] on button "Product Details" at bounding box center [395, 213] width 176 height 15
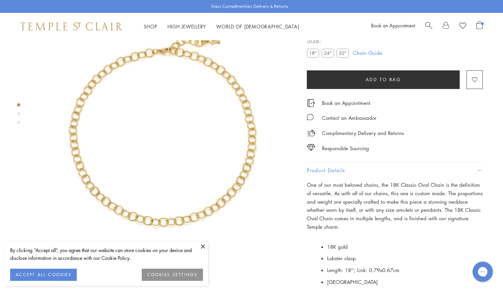
click at [329, 57] on label "24"" at bounding box center [328, 53] width 12 height 8
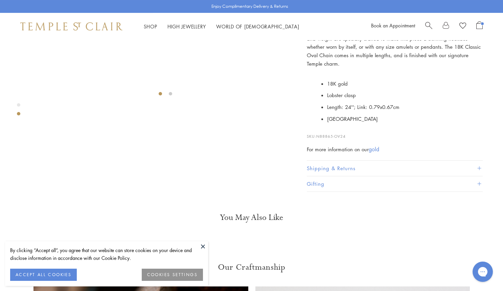
scroll to position [206, 0]
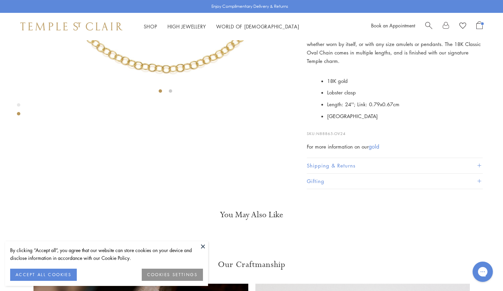
drag, startPoint x: 353, startPoint y: 235, endPoint x: 318, endPoint y: 235, distance: 35.5
click at [318, 137] on p "SKU: N88865-OV24" at bounding box center [395, 130] width 176 height 13
copy p "N88865-OV24"
click at [363, 65] on p "One of our most beloved chains, the 18K Classic Oval Chain is the definition of…" at bounding box center [395, 40] width 176 height 50
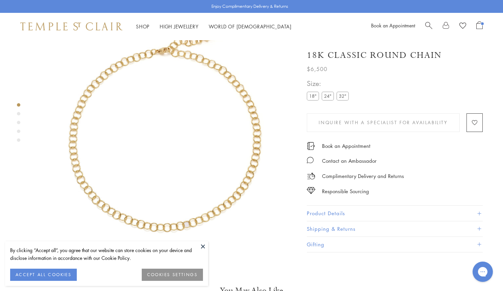
scroll to position [40, 0]
click at [329, 92] on label "24"" at bounding box center [328, 96] width 12 height 8
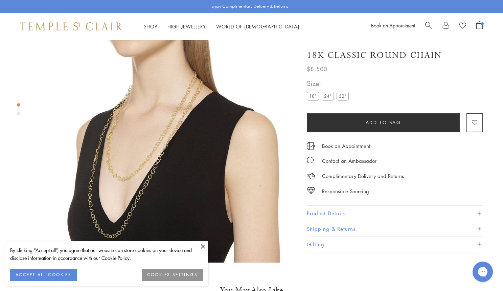
click at [344, 208] on button "Product Details" at bounding box center [395, 213] width 176 height 15
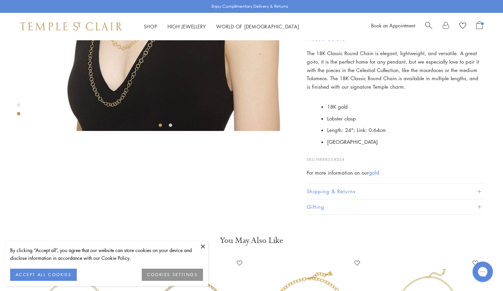
scroll to position [187, 0]
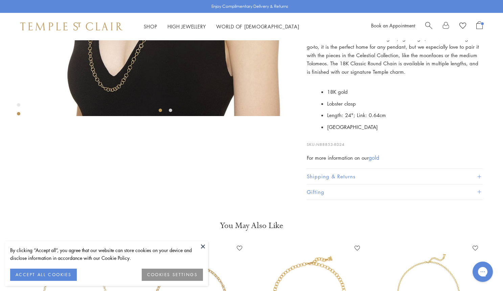
drag, startPoint x: 351, startPoint y: 233, endPoint x: 319, endPoint y: 234, distance: 32.1
click at [319, 147] on p "SKU: N88853-RD24" at bounding box center [395, 141] width 176 height 13
copy p "N88853-RD24"
click at [422, 98] on li "18K gold" at bounding box center [405, 92] width 156 height 12
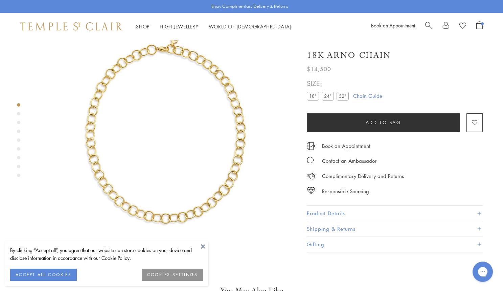
scroll to position [40, 0]
click at [334, 213] on button "Product Details" at bounding box center [395, 213] width 176 height 15
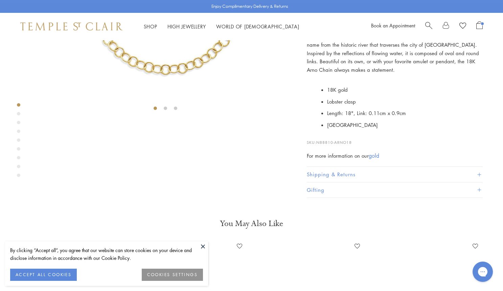
scroll to position [247, 0]
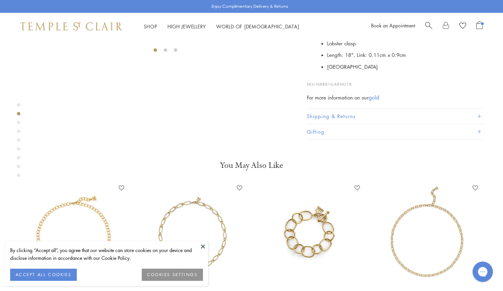
drag, startPoint x: 357, startPoint y: 233, endPoint x: 318, endPoint y: 236, distance: 39.0
click at [318, 87] on p "SKU: N88810-ARNO18" at bounding box center [395, 80] width 176 height 13
click at [318, 87] on span "N88810-ARNO18" at bounding box center [334, 84] width 36 height 5
drag, startPoint x: 318, startPoint y: 236, endPoint x: 352, endPoint y: 235, distance: 33.8
click at [352, 87] on span "N88810-ARNO18" at bounding box center [334, 84] width 36 height 5
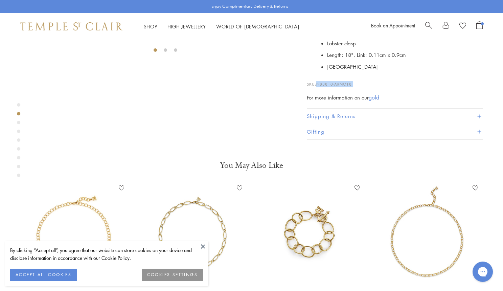
click at [352, 87] on span "N88810-ARNO18" at bounding box center [334, 84] width 36 height 5
drag, startPoint x: 352, startPoint y: 235, endPoint x: 317, endPoint y: 237, distance: 34.9
click at [317, 87] on span "N88810-ARNO18" at bounding box center [334, 84] width 36 height 5
copy p "N88810-ARNO18"
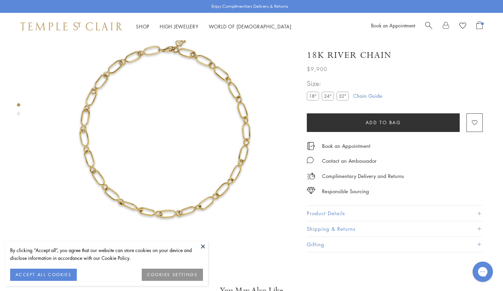
scroll to position [40, 0]
click at [332, 214] on button "Product Details" at bounding box center [395, 213] width 176 height 15
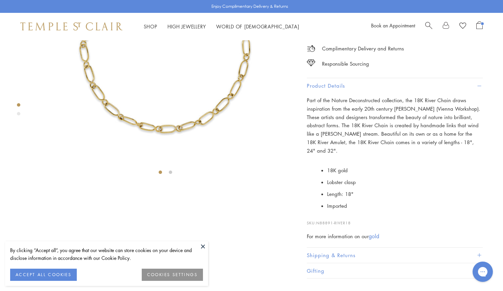
scroll to position [137, 0]
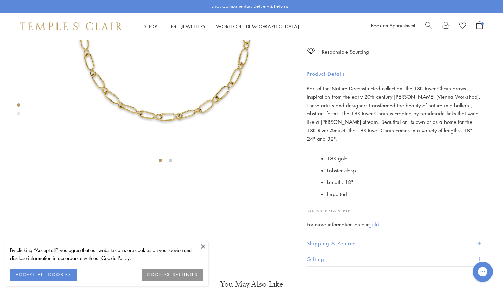
drag, startPoint x: 357, startPoint y: 240, endPoint x: 318, endPoint y: 241, distance: 39.6
click at [318, 214] on p "SKU: N88891-RIVER18" at bounding box center [395, 207] width 176 height 13
copy p "N88891-RIVER18"
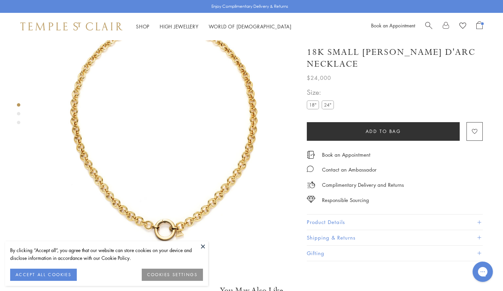
scroll to position [40, 0]
click at [334, 202] on div "18K Small Jean d'Arc Necklace $24,000 The 18K Small Jean d'Arc Necklace turns t…" at bounding box center [395, 150] width 176 height 222
click at [333, 214] on button "Product Details" at bounding box center [395, 221] width 176 height 15
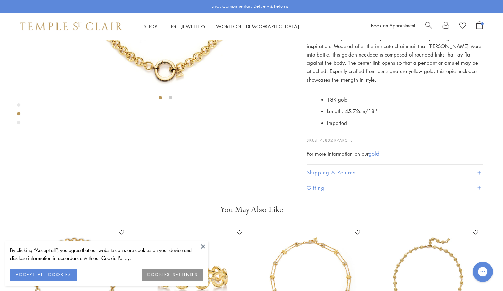
scroll to position [210, 0]
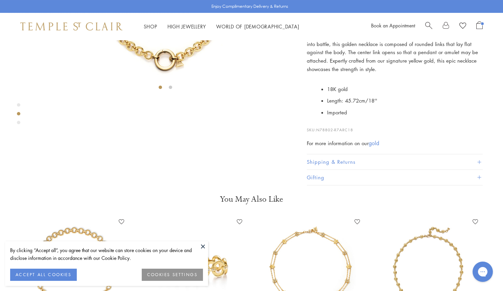
drag, startPoint x: 360, startPoint y: 236, endPoint x: 317, endPoint y: 235, distance: 43.6
click at [317, 133] on p "SKU: N78802-R7ARC18" at bounding box center [395, 126] width 176 height 13
copy p "N78802-R7ARC18"
drag, startPoint x: 321, startPoint y: 181, endPoint x: 353, endPoint y: 171, distance: 34.1
click at [353, 147] on div "The 18K Small Jean d'Arc Necklace turns to one of history’s strongest women for…" at bounding box center [395, 85] width 176 height 124
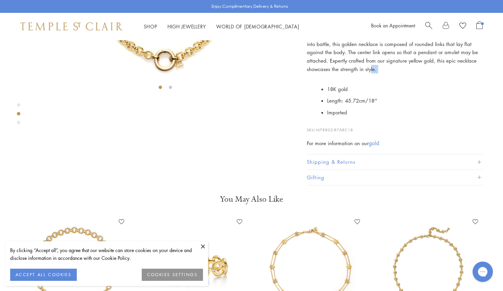
click at [353, 73] on p "The 18K Small Jean d'Arc Necklace turns to one of history’s strongest women for…" at bounding box center [395, 48] width 176 height 50
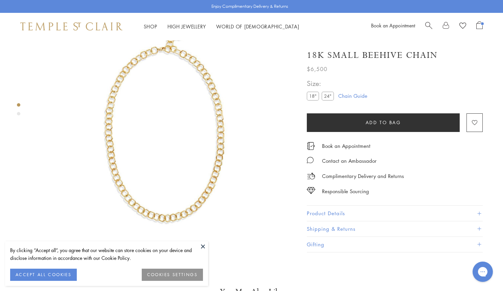
click at [317, 201] on div "18K Small Beehive Chain $6,500 The handmade, hexagonal 18K Small Beehive Chain …" at bounding box center [395, 148] width 176 height 210
click at [316, 212] on button "Product Details" at bounding box center [395, 213] width 176 height 15
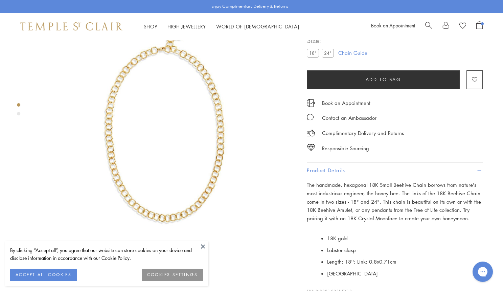
click at [325, 52] on label "24"" at bounding box center [328, 53] width 12 height 8
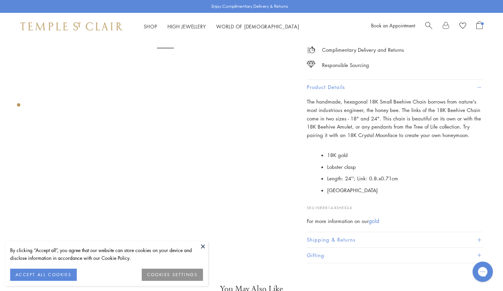
scroll to position [137, 0]
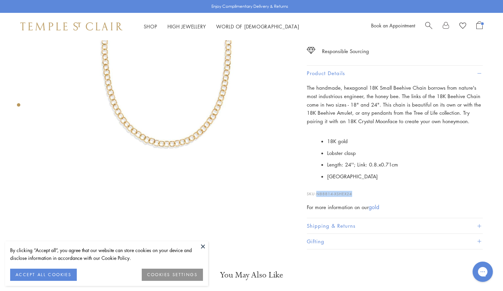
drag, startPoint x: 353, startPoint y: 189, endPoint x: 316, endPoint y: 190, distance: 37.9
click at [316, 190] on p "SKU: N88814-XSHEX24" at bounding box center [395, 190] width 176 height 13
copy p "N88814-XSHEX24"
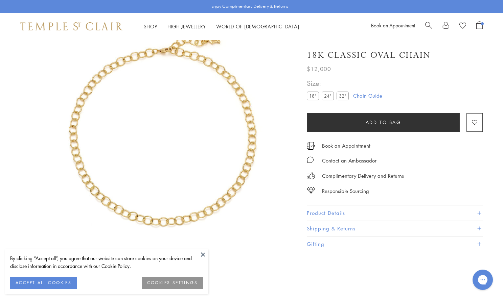
scroll to position [40, 0]
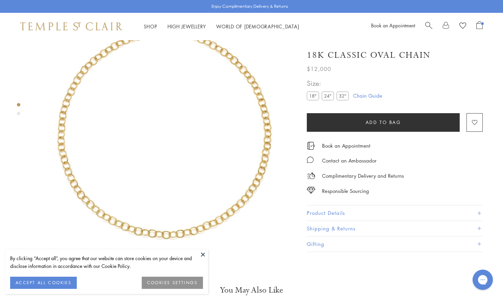
click at [349, 214] on button "Product Details" at bounding box center [395, 213] width 176 height 15
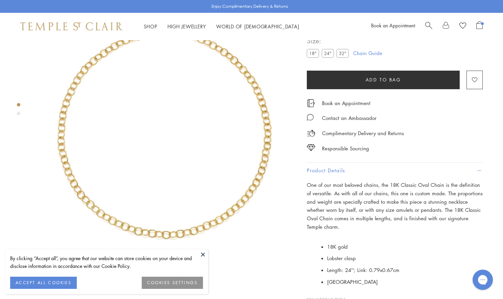
scroll to position [155, 0]
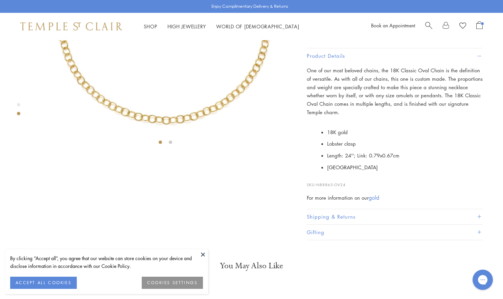
drag, startPoint x: 347, startPoint y: 243, endPoint x: 318, endPoint y: 246, distance: 28.5
click at [318, 188] on p "SKU: N88865-OV24" at bounding box center [395, 181] width 176 height 13
copy p "N88865-OV24"
click at [276, 237] on div "SEE RECOMMENDED CHAIN PAIRINGS 18K Classic Oval Chain $12,000 #18"# 18K gold+ L…" at bounding box center [158, 60] width 317 height 351
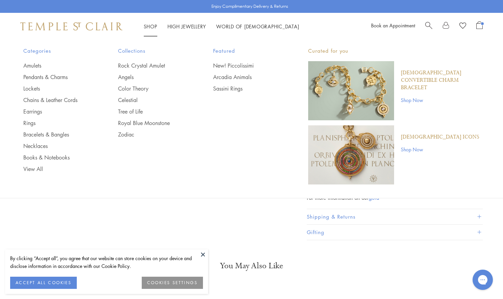
click at [44, 94] on ul "Amulets Pendants & Charms Lockets Chains & Leather Cords Earrings Rings Bracele…" at bounding box center [57, 117] width 68 height 111
click at [44, 98] on link "Chains & Leather Cords" at bounding box center [57, 99] width 68 height 7
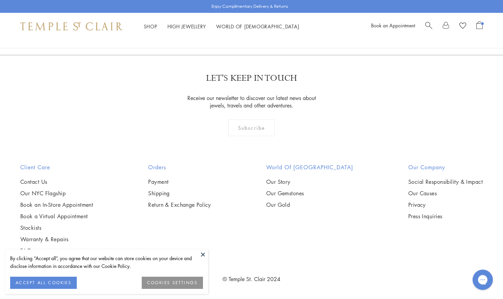
scroll to position [1258, 0]
click at [0, 0] on img at bounding box center [0, 0] width 0 height 0
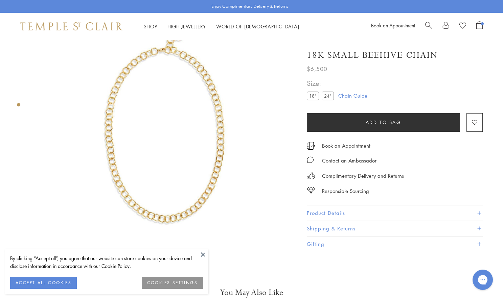
scroll to position [40, 0]
click at [333, 214] on button "Product Details" at bounding box center [395, 213] width 176 height 15
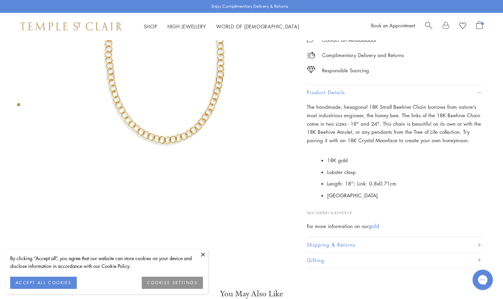
scroll to position [142, 0]
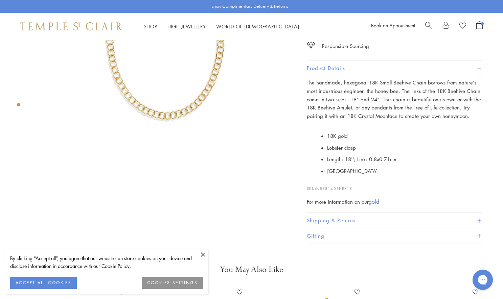
drag, startPoint x: 347, startPoint y: 184, endPoint x: 317, endPoint y: 185, distance: 30.5
click at [317, 185] on p "SKU: N88814-XSHEX18" at bounding box center [395, 185] width 176 height 13
copy p "N88814-XSHEX"
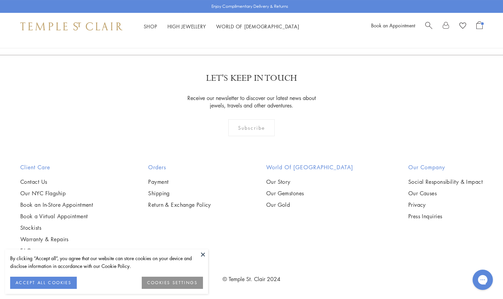
scroll to position [722, 0]
click at [0, 0] on img at bounding box center [0, 0] width 0 height 0
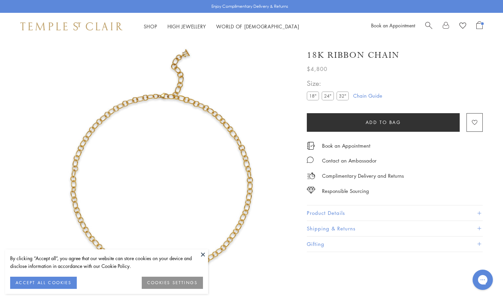
scroll to position [40, 0]
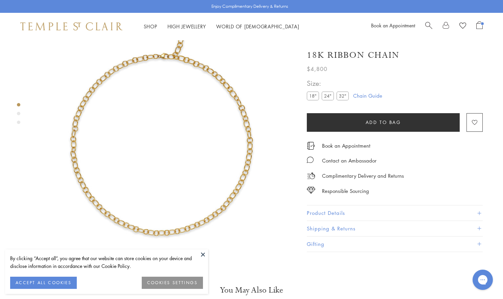
click at [344, 95] on label "32"" at bounding box center [343, 96] width 12 height 8
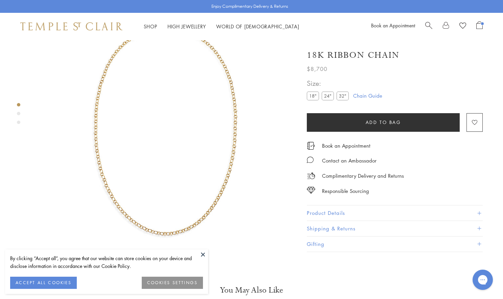
click at [326, 210] on button "Product Details" at bounding box center [395, 213] width 176 height 15
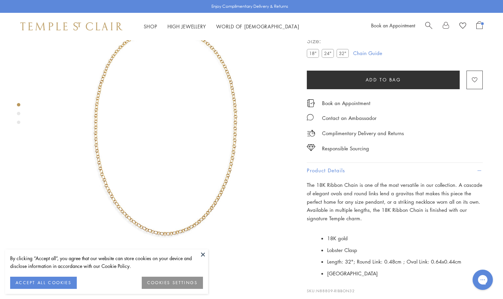
scroll to position [132, 0]
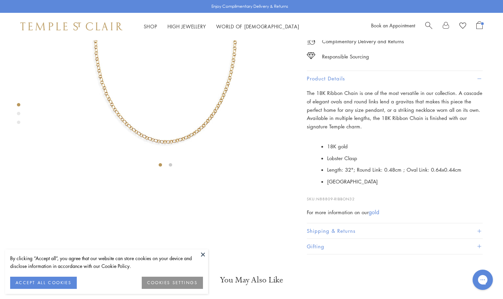
drag, startPoint x: 358, startPoint y: 245, endPoint x: 317, endPoint y: 244, distance: 41.0
click at [317, 202] on p "SKU: N88809-RIBBON32" at bounding box center [395, 195] width 176 height 13
copy p "N88809-RIBBON32"
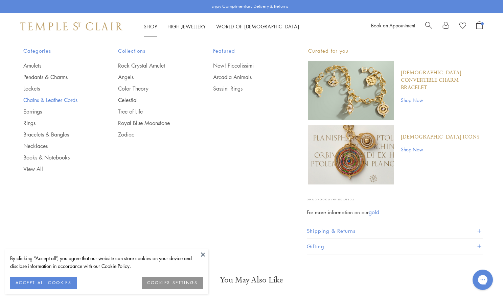
click at [51, 98] on link "Chains & Leather Cords" at bounding box center [57, 99] width 68 height 7
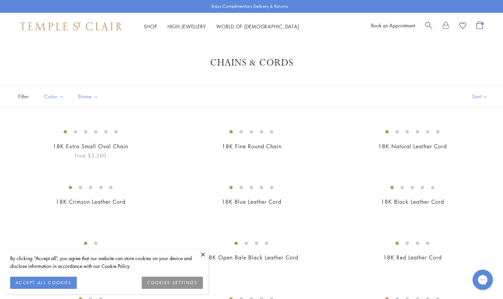
click at [0, 0] on img at bounding box center [0, 0] width 0 height 0
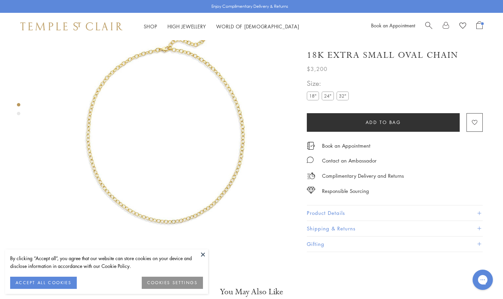
scroll to position [40, 0]
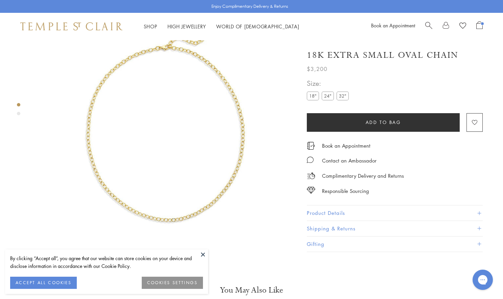
click at [342, 96] on label "32"" at bounding box center [343, 96] width 12 height 8
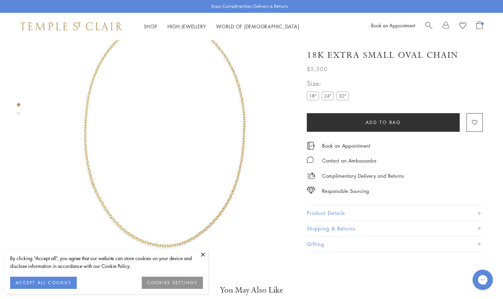
click at [331, 207] on button "Product Details" at bounding box center [395, 213] width 176 height 15
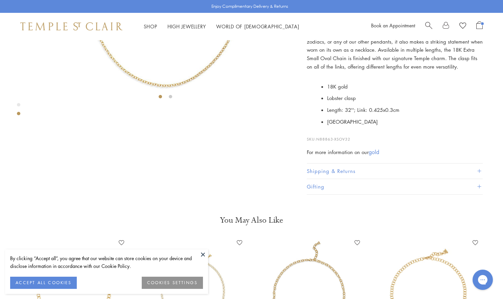
scroll to position [238, 0]
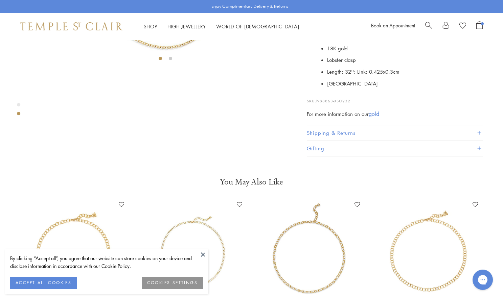
drag, startPoint x: 355, startPoint y: 245, endPoint x: 317, endPoint y: 246, distance: 38.2
click at [317, 104] on p "SKU: N88863-XSOV32" at bounding box center [395, 97] width 176 height 13
copy p "N88863-XSOV32"
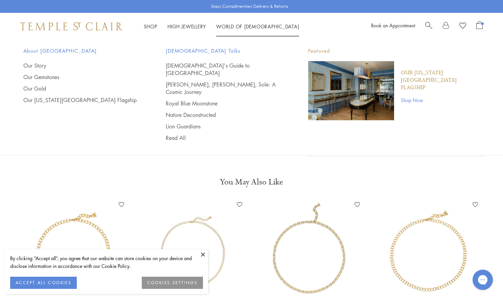
click at [428, 23] on span "Search" at bounding box center [428, 24] width 7 height 7
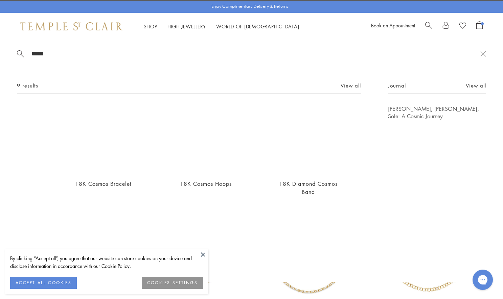
type input "*****"
click at [224, 145] on img at bounding box center [205, 139] width 69 height 69
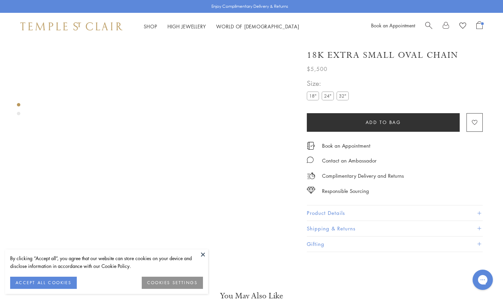
scroll to position [40, 0]
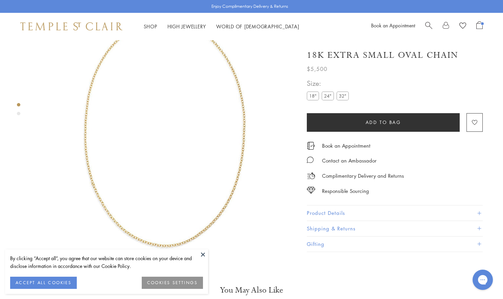
click at [431, 24] on span "Search" at bounding box center [428, 24] width 7 height 7
paste input "**********"
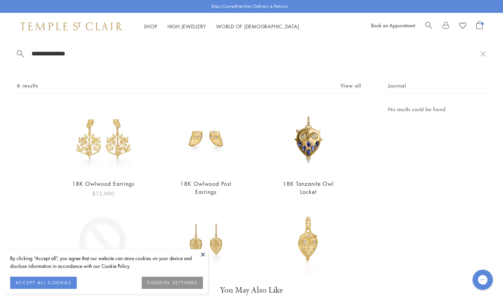
type input "**********"
click at [114, 145] on img at bounding box center [103, 139] width 69 height 69
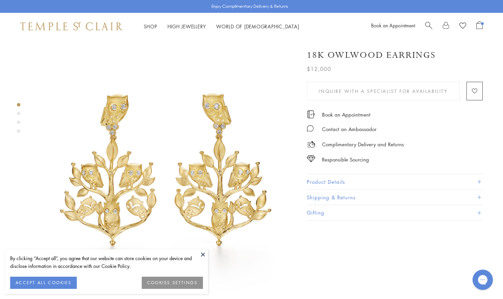
click at [331, 180] on button "Product Details" at bounding box center [395, 182] width 176 height 15
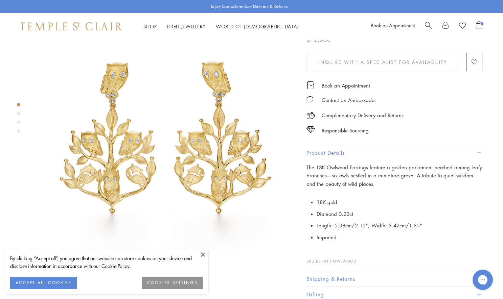
scroll to position [32, 1]
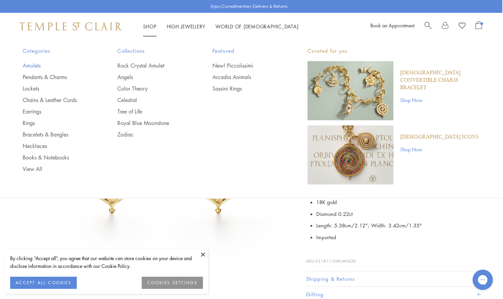
click at [34, 67] on link "Amulets" at bounding box center [57, 65] width 68 height 7
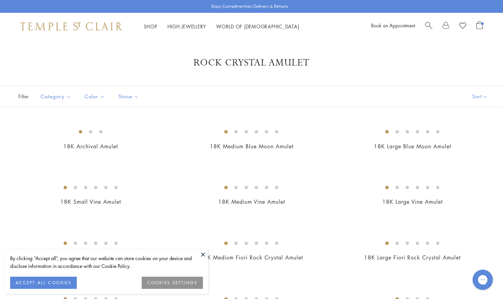
click at [103, 30] on img at bounding box center [71, 26] width 102 height 8
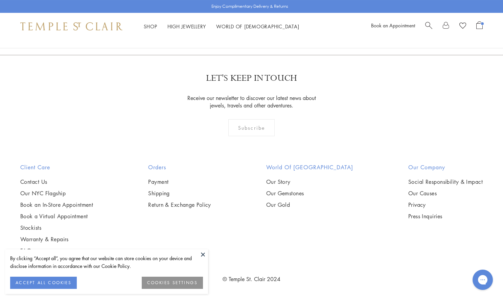
scroll to position [1073, 0]
click at [0, 0] on img at bounding box center [0, 0] width 0 height 0
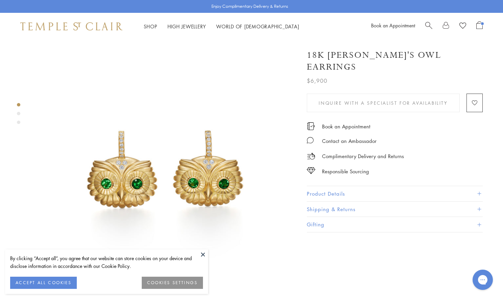
click at [327, 186] on button "Product Details" at bounding box center [395, 193] width 176 height 15
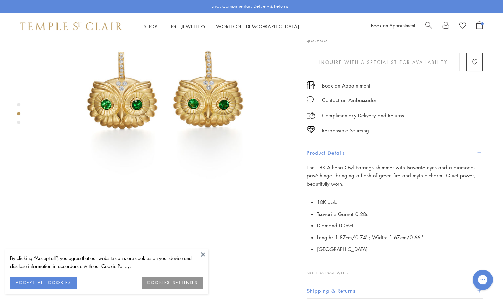
scroll to position [152, 0]
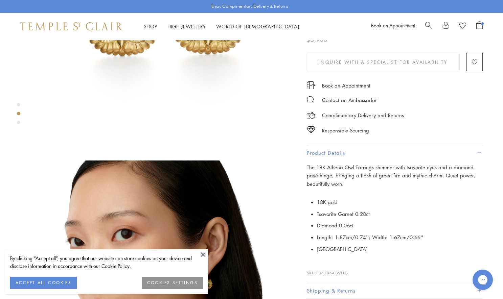
drag, startPoint x: 352, startPoint y: 257, endPoint x: 318, endPoint y: 257, distance: 33.8
click at [318, 263] on p "SKU: E36186-OWLTG" at bounding box center [395, 269] width 176 height 13
copy p "E36186-OWLTG"
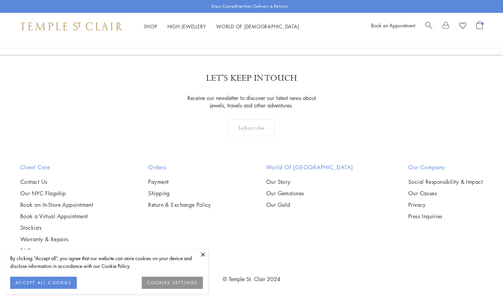
scroll to position [1042, 0]
click at [0, 0] on img at bounding box center [0, 0] width 0 height 0
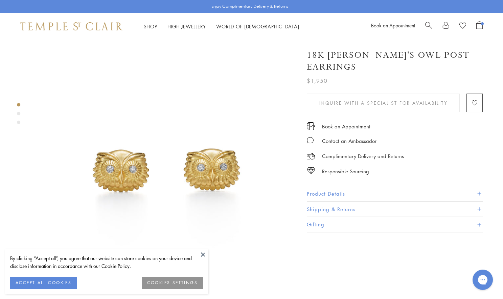
click at [336, 186] on button "Product Details" at bounding box center [395, 193] width 176 height 15
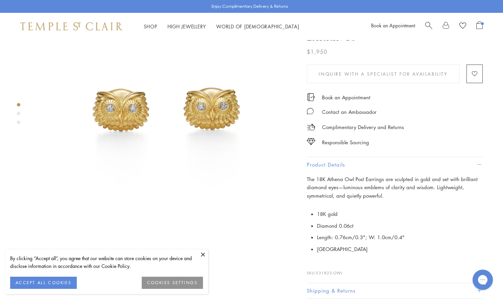
scroll to position [62, 0]
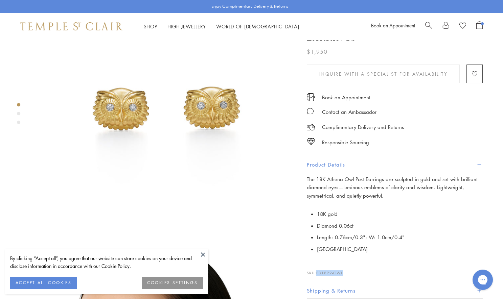
drag, startPoint x: 344, startPoint y: 261, endPoint x: 316, endPoint y: 257, distance: 27.7
click at [316, 263] on p "SKU: E31822-OWL" at bounding box center [395, 269] width 176 height 13
copy p "E31822-OWL"
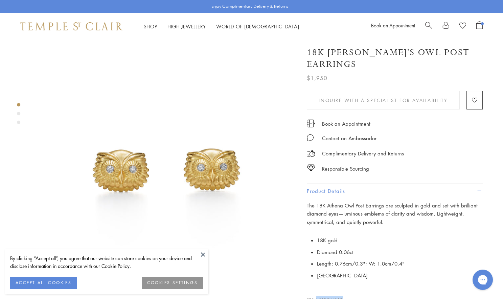
scroll to position [0, 0]
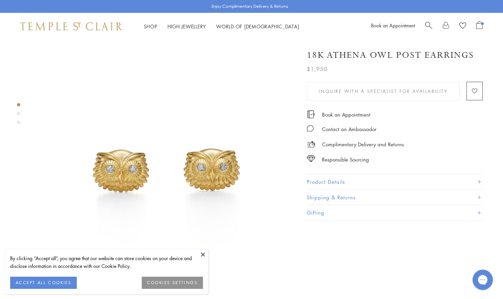
click at [324, 177] on button "Product Details" at bounding box center [395, 182] width 176 height 15
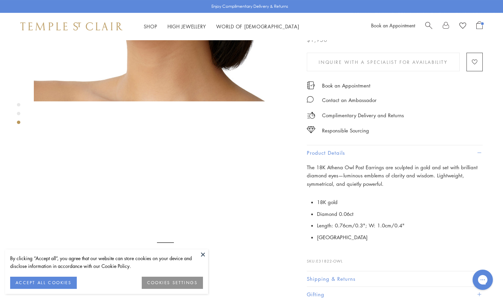
scroll to position [586, 0]
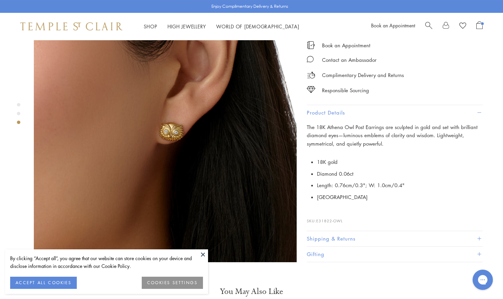
drag, startPoint x: 254, startPoint y: 191, endPoint x: 271, endPoint y: 240, distance: 51.9
click at [429, 24] on span "Search" at bounding box center [428, 24] width 7 height 7
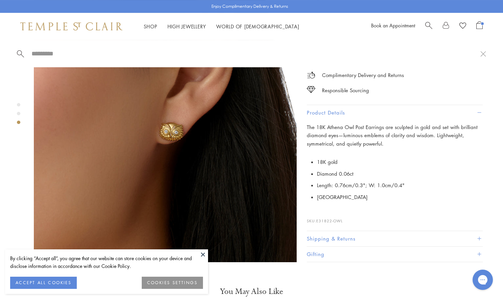
paste input "**********"
type input "**********"
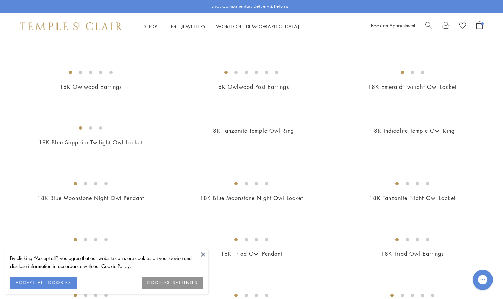
scroll to position [66, 0]
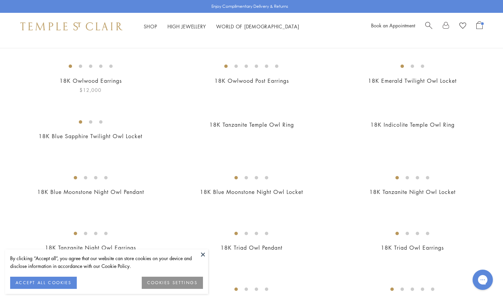
click at [126, 85] on h2 "18K Owlwood Earrings" at bounding box center [90, 81] width 147 height 8
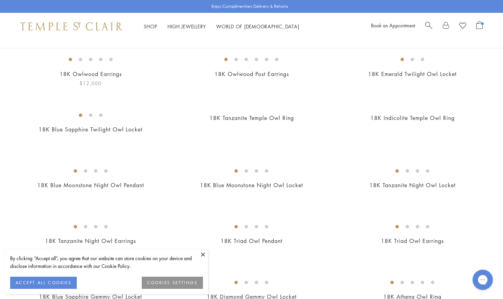
scroll to position [73, 0]
drag, startPoint x: 134, startPoint y: 207, endPoint x: 82, endPoint y: 201, distance: 51.8
click at [82, 87] on div "18K Owlwood Earrings $12,000" at bounding box center [90, 69] width 147 height 36
copy link "18K Owlwood Earrings"
drag, startPoint x: 298, startPoint y: 207, endPoint x: 212, endPoint y: 207, distance: 85.9
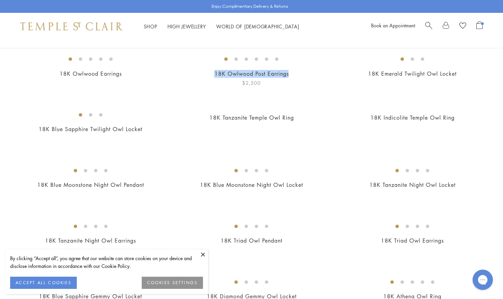
click at [212, 78] on h2 "18K Owlwood Post Earrings" at bounding box center [251, 74] width 147 height 8
copy link "18K Owlwood Post Earrings"
drag, startPoint x: 462, startPoint y: 209, endPoint x: 368, endPoint y: 206, distance: 93.7
click at [368, 78] on h2 "18K Emerald Twilight Owl Locket" at bounding box center [412, 74] width 147 height 8
copy link "18K Emerald Twilight Owl Locket"
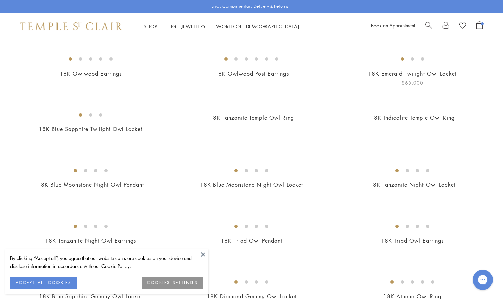
click at [327, 87] on div "18K Emerald Twilight Owl Locket $65,000" at bounding box center [405, 69] width 161 height 36
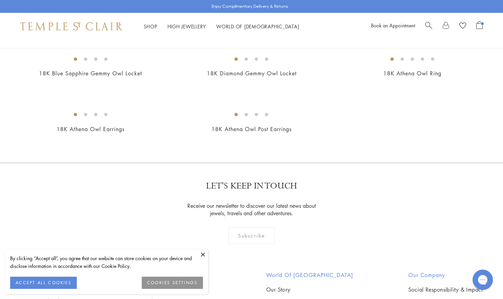
scroll to position [293, 0]
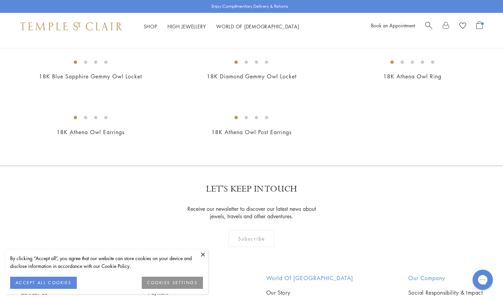
drag, startPoint x: 299, startPoint y: 179, endPoint x: 208, endPoint y: 179, distance: 91.3
copy link "18K Tanzanite Temple Owl Ring"
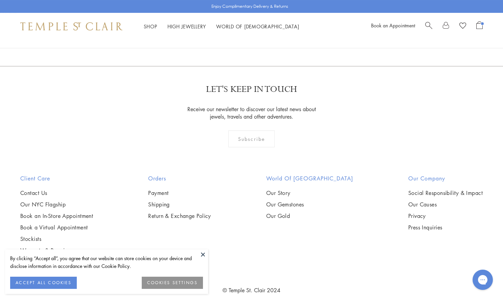
scroll to position [484, 0]
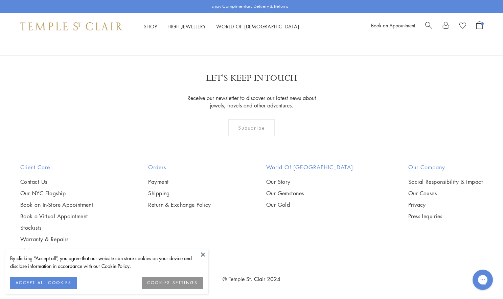
drag, startPoint x: 148, startPoint y: 178, endPoint x: 37, endPoint y: 177, distance: 111.3
copy link "18K Blue Moonstone Night Owl Pendant"
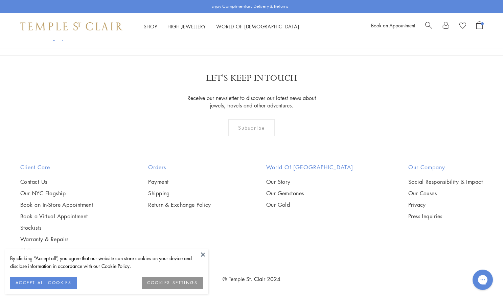
drag, startPoint x: 308, startPoint y: 217, endPoint x: 197, endPoint y: 214, distance: 111.0
copy link "18K Blue Moonstone Night Owl Locket"
drag, startPoint x: 463, startPoint y: 216, endPoint x: 364, endPoint y: 215, distance: 99.1
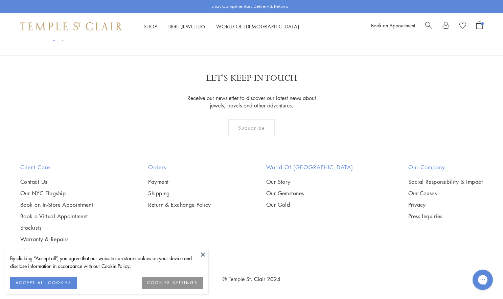
copy link "18K Tanzanite Night Owl Locket"
drag, startPoint x: 145, startPoint y: 164, endPoint x: 32, endPoint y: 154, distance: 113.4
copy link "18K Tanzanite Night Owl Earrings"
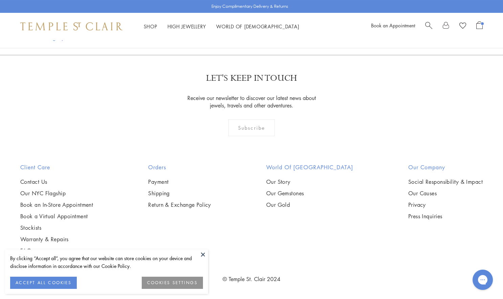
scroll to position [644, 0]
drag, startPoint x: 293, startPoint y: 214, endPoint x: 214, endPoint y: 207, distance: 79.1
drag, startPoint x: 219, startPoint y: 209, endPoint x: 279, endPoint y: 206, distance: 60.6
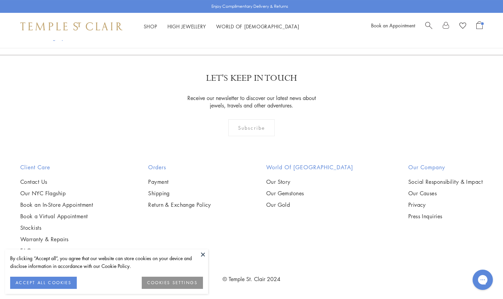
drag, startPoint x: 291, startPoint y: 208, endPoint x: 219, endPoint y: 205, distance: 72.4
copy link "18K Triad Owl Pendant"
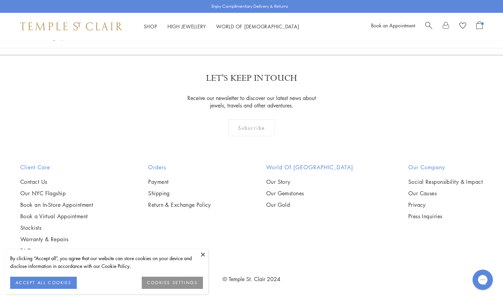
drag, startPoint x: 379, startPoint y: 144, endPoint x: 449, endPoint y: 144, distance: 70.4
copy link "18K Triad Owl Earrings"
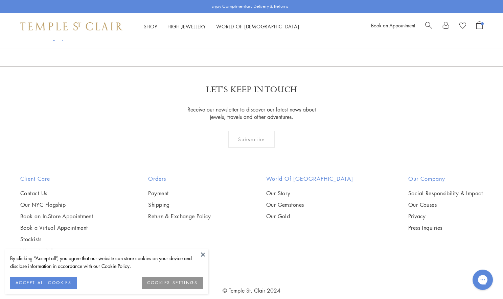
scroll to position [287, 0]
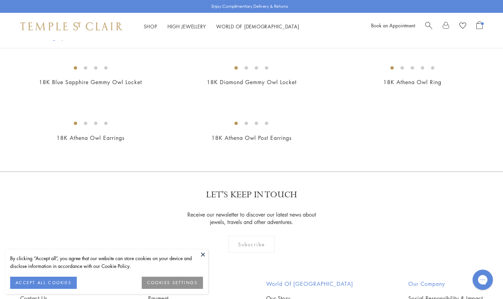
drag, startPoint x: 302, startPoint y: 183, endPoint x: 169, endPoint y: 182, distance: 132.9
copy link "18K Tanzanite Temple Owl Ring"
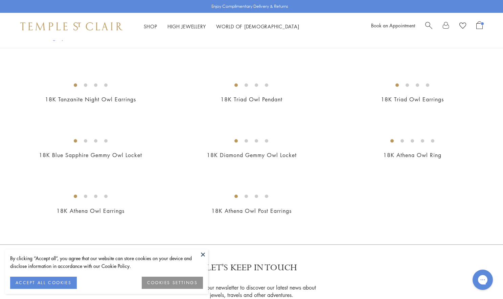
scroll to position [218, 0]
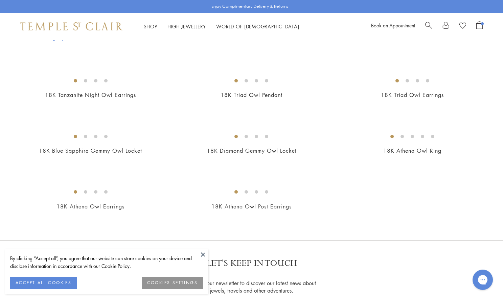
click at [0, 0] on img at bounding box center [0, 0] width 0 height 0
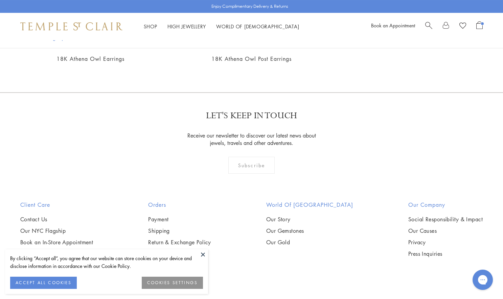
scroll to position [368, 0]
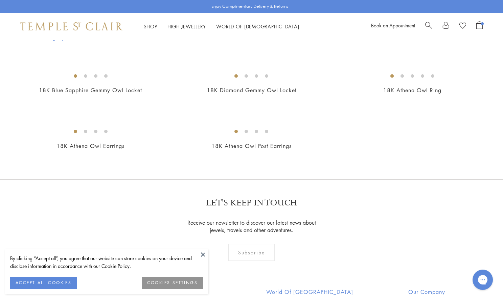
drag, startPoint x: 302, startPoint y: 193, endPoint x: 198, endPoint y: 190, distance: 104.6
copy link "18K Tanzanite Temple Owl Ring"
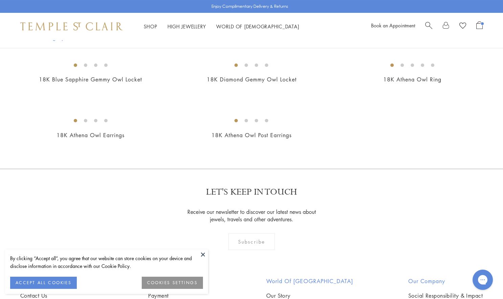
scroll to position [380, 0]
drag, startPoint x: 473, startPoint y: 178, endPoint x: 503, endPoint y: 188, distance: 31.8
click at [503, 168] on div "New New New" at bounding box center [251, 1] width 503 height 335
drag, startPoint x: 461, startPoint y: 181, endPoint x: 404, endPoint y: 174, distance: 58.3
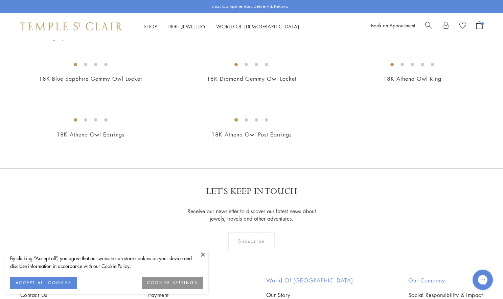
copy link "18K Indicolite Temple Owl Ring"
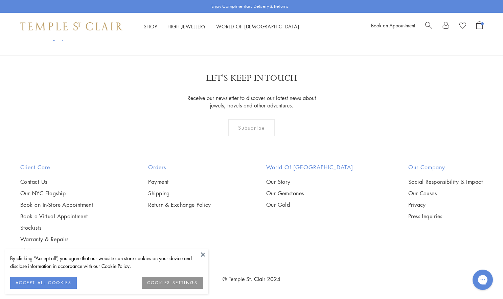
scroll to position [620, 0]
drag, startPoint x: 151, startPoint y: 135, endPoint x: 0, endPoint y: 133, distance: 150.2
copy link "18K Blue Moonstone Night Owl Pendant"
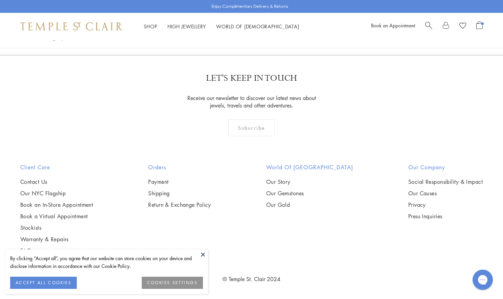
drag, startPoint x: 460, startPoint y: 165, endPoint x: 368, endPoint y: 162, distance: 92.0
copy link "18K Triad Owl Earrings"
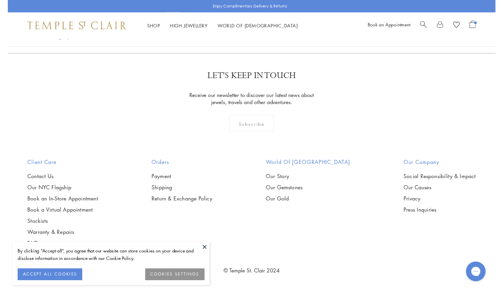
scroll to position [959, 0]
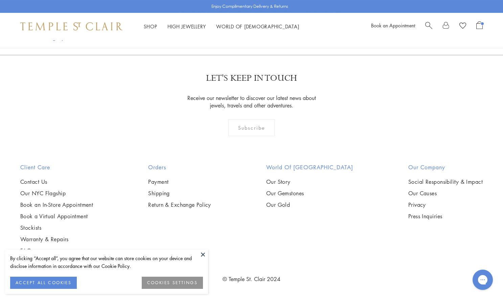
drag, startPoint x: 167, startPoint y: 178, endPoint x: 23, endPoint y: 180, distance: 144.8
drag, startPoint x: 146, startPoint y: 176, endPoint x: 38, endPoint y: 173, distance: 107.6
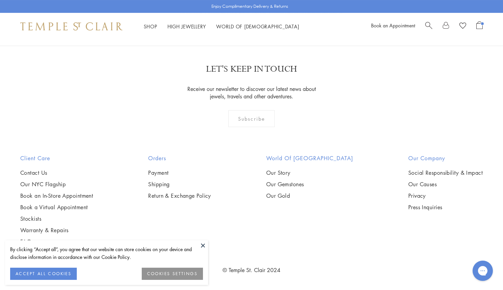
drag, startPoint x: 157, startPoint y: 176, endPoint x: 40, endPoint y: 176, distance: 117.0
copy link "18K Blue Sapphire Gemmy Owl Locket"
drag, startPoint x: 298, startPoint y: 175, endPoint x: 209, endPoint y: 178, distance: 89.7
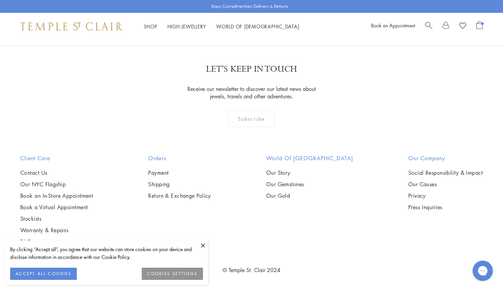
copy link "8K Diamond Gemmy Owl Locket"
drag, startPoint x: 458, startPoint y: 175, endPoint x: 387, endPoint y: 174, distance: 70.7
copy link "18K Athena Owl Ring"
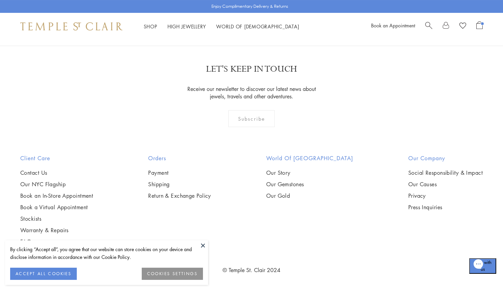
scroll to position [1161, 0]
drag, startPoint x: 132, startPoint y: 165, endPoint x: 8, endPoint y: 158, distance: 124.3
click at [8, 25] on div "18K Athena Owl Earrings $6,900" at bounding box center [83, 8] width 161 height 36
copy link "18K Athena Owl Earrings"
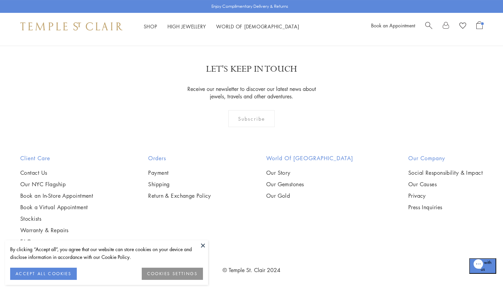
drag, startPoint x: 300, startPoint y: 204, endPoint x: 293, endPoint y: 208, distance: 8.4
click at [293, 25] on div "18K Athena Owl Post Earrings $1,950" at bounding box center [251, 8] width 147 height 36
copy link "18K Athena Owl Post Earrings"
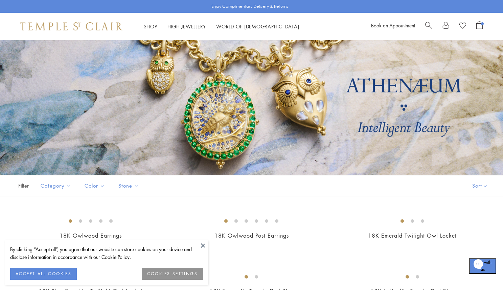
scroll to position [0, 0]
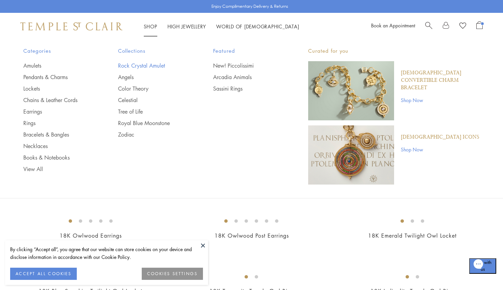
click at [131, 63] on link "Rock Crystal Amulet" at bounding box center [152, 65] width 68 height 7
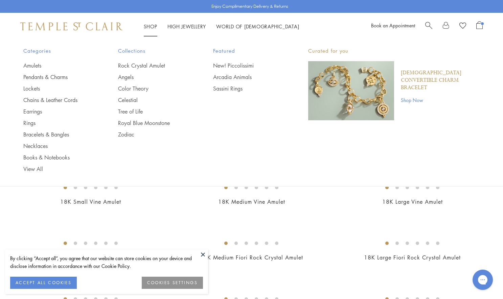
click at [106, 23] on img at bounding box center [71, 26] width 102 height 8
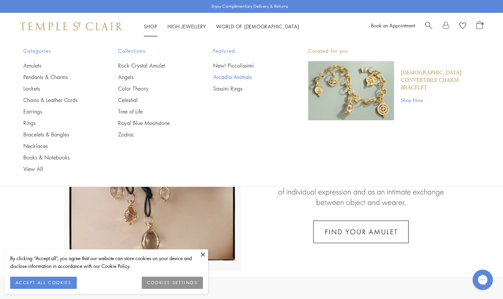
click at [230, 74] on link "Arcadia Animals" at bounding box center [247, 76] width 68 height 7
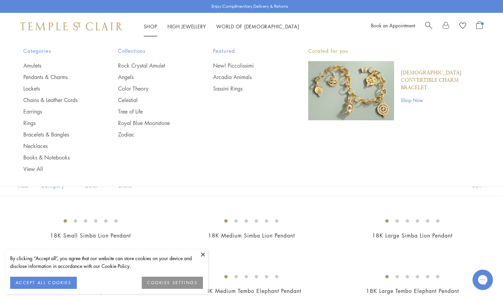
click at [230, 83] on ul "New! Piccolissimi Arcadia Animals Sassini Rings" at bounding box center [247, 77] width 68 height 30
click at [230, 86] on link "Sassini Rings" at bounding box center [247, 88] width 68 height 7
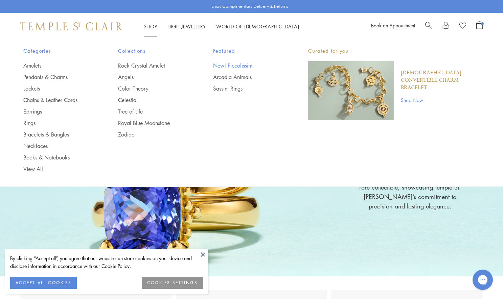
click at [223, 63] on link "New! Piccolissimi" at bounding box center [247, 65] width 68 height 7
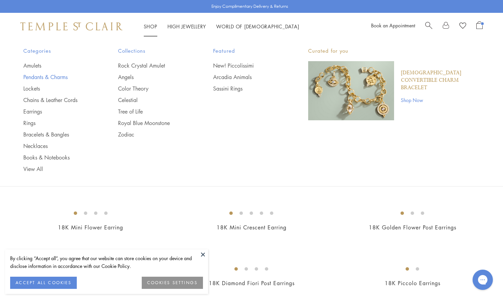
click at [39, 74] on link "Pendants & Charms" at bounding box center [57, 76] width 68 height 7
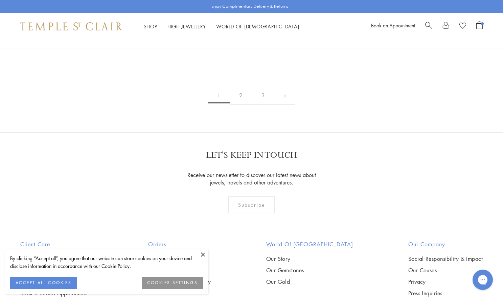
scroll to position [1297, 0]
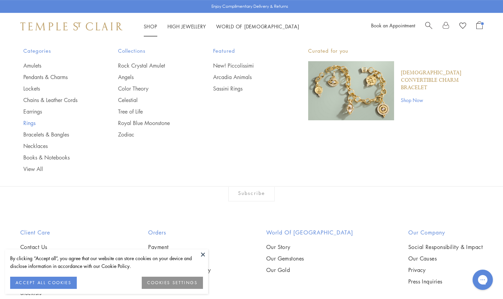
click at [33, 121] on link "Rings" at bounding box center [57, 122] width 68 height 7
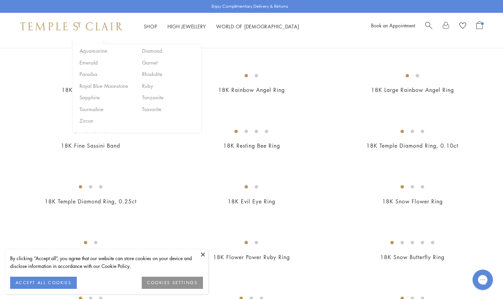
scroll to position [241, 0]
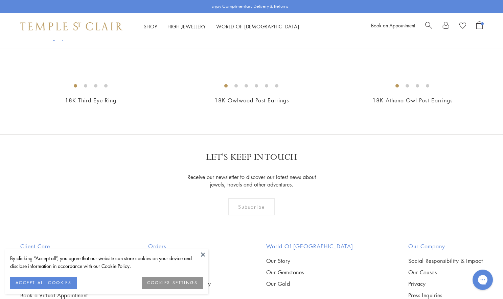
scroll to position [533, 0]
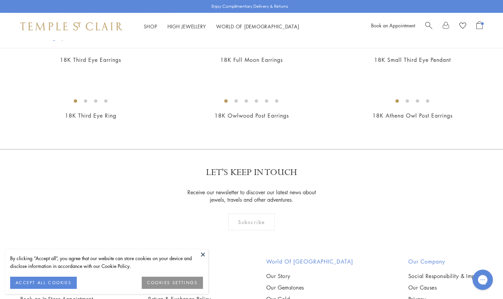
click at [102, 24] on img at bounding box center [71, 26] width 102 height 8
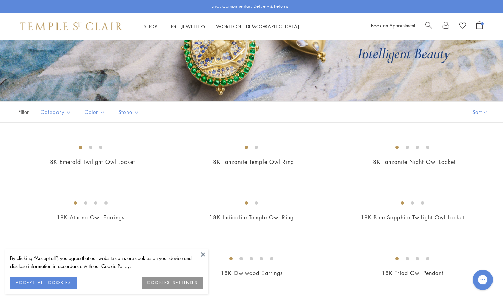
scroll to position [147, 0]
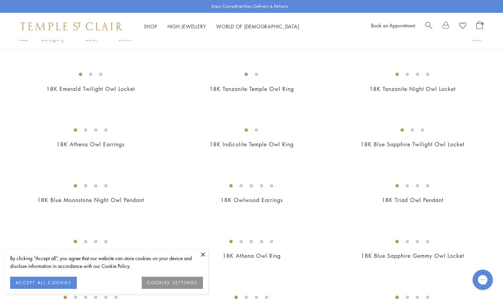
click at [202, 256] on button at bounding box center [203, 255] width 10 height 10
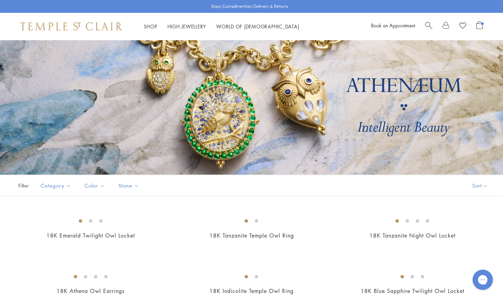
scroll to position [0, 0]
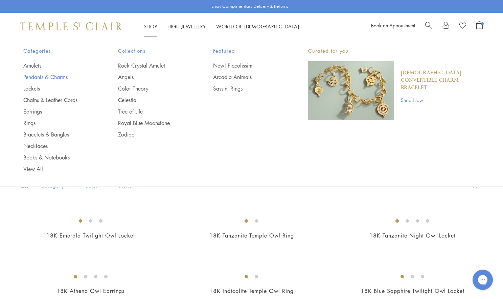
click at [41, 79] on link "Pendants & Charms" at bounding box center [57, 76] width 68 height 7
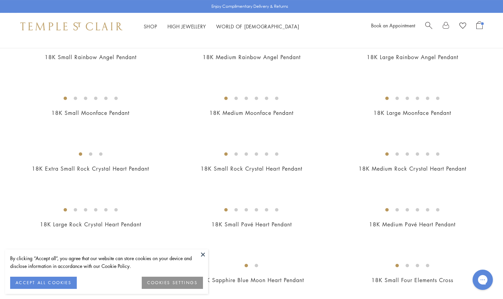
scroll to position [482, 0]
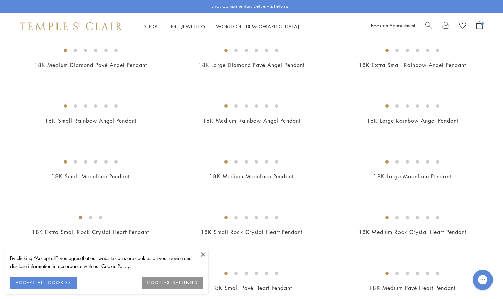
scroll to position [417, 0]
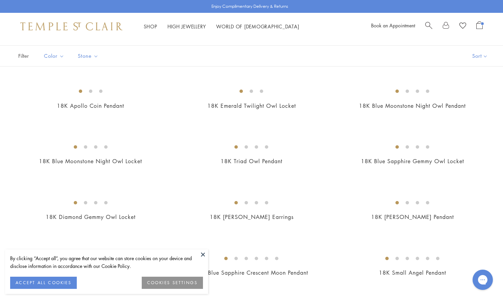
scroll to position [40, 0]
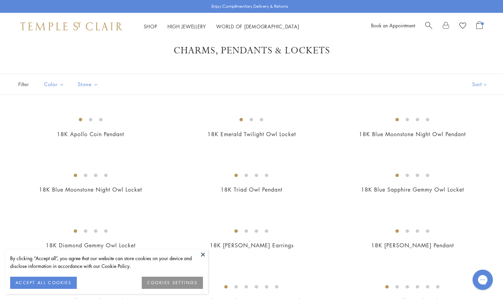
scroll to position [14, 0]
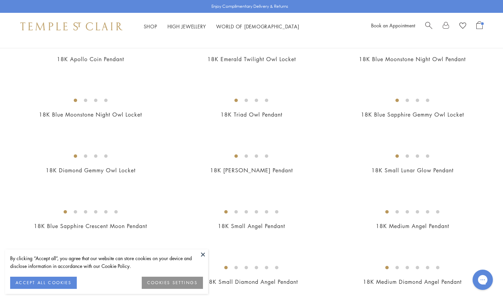
scroll to position [151, 0]
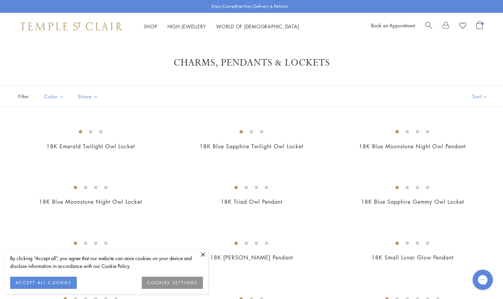
click at [430, 25] on span "Search" at bounding box center [428, 24] width 7 height 7
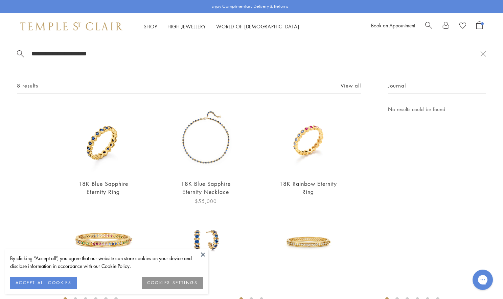
type input "**********"
click at [202, 142] on img at bounding box center [205, 139] width 69 height 69
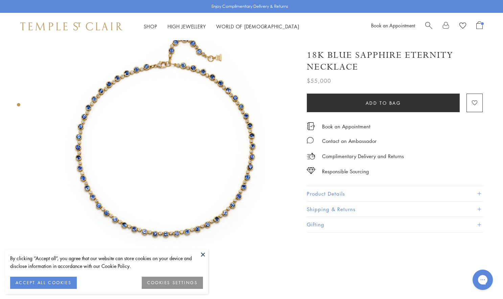
scroll to position [26, 0]
click at [325, 190] on button "Product Details" at bounding box center [395, 193] width 176 height 15
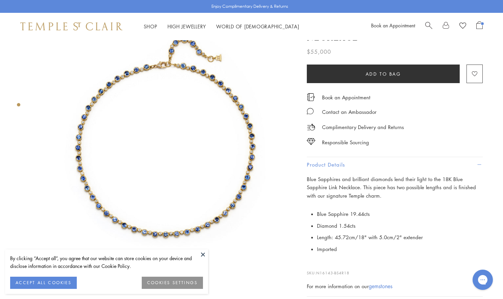
scroll to position [205, 0]
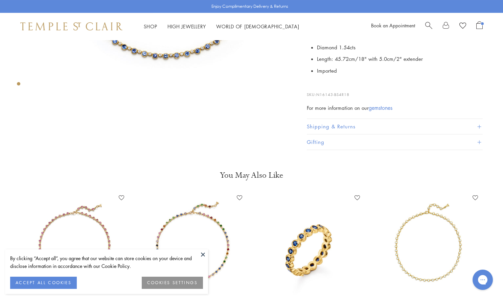
drag, startPoint x: 352, startPoint y: 93, endPoint x: 317, endPoint y: 91, distance: 35.6
click at [317, 91] on p "SKU: N16143-BS4R18" at bounding box center [395, 91] width 176 height 13
copy p "N16143-BS4R18"
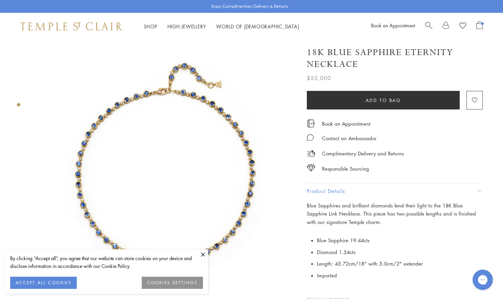
scroll to position [0, 0]
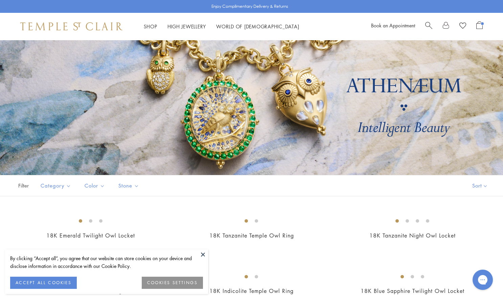
click at [200, 251] on button at bounding box center [203, 255] width 10 height 10
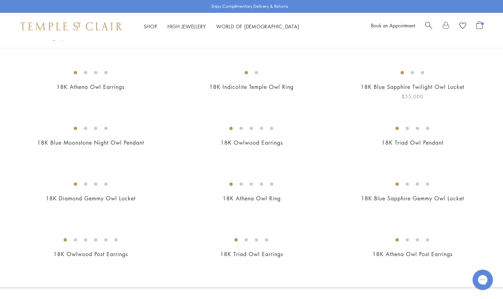
scroll to position [205, 0]
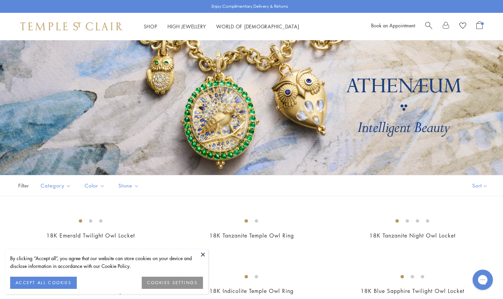
click at [203, 254] on button at bounding box center [203, 255] width 10 height 10
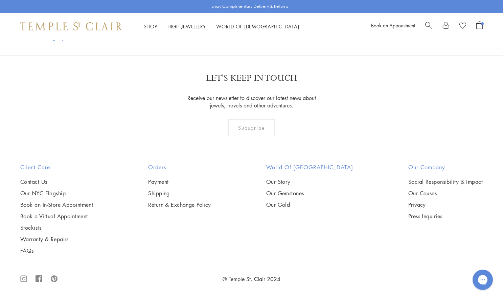
scroll to position [797, 0]
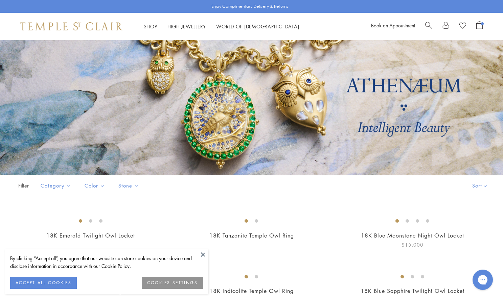
click at [203, 253] on button at bounding box center [203, 255] width 10 height 10
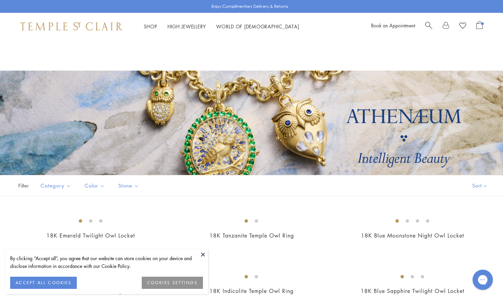
scroll to position [131, 0]
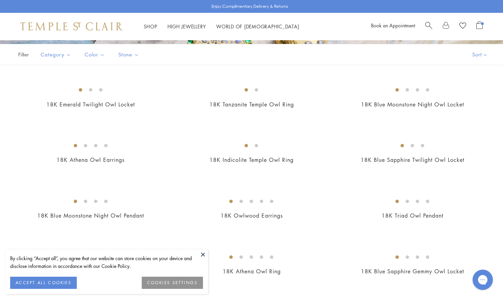
click at [201, 256] on button at bounding box center [203, 255] width 10 height 10
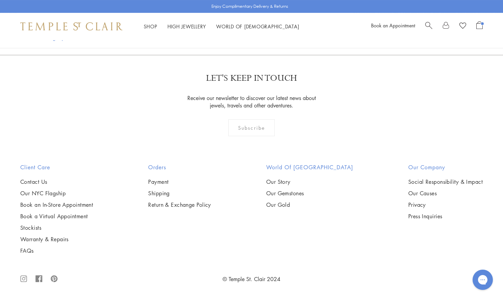
scroll to position [1159, 0]
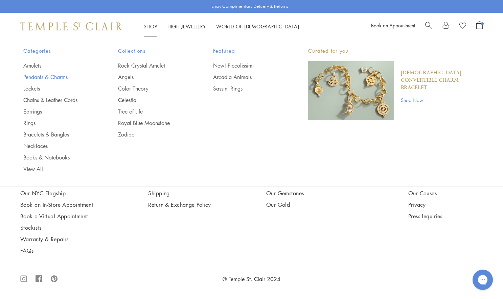
click at [41, 75] on link "Pendants & Charms" at bounding box center [57, 76] width 68 height 7
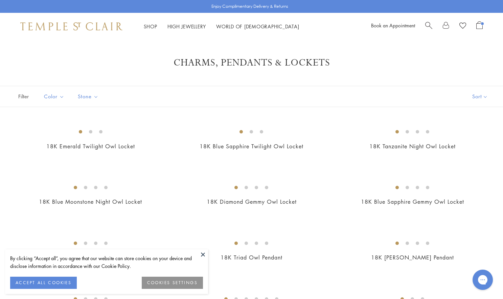
click at [203, 253] on button at bounding box center [203, 255] width 10 height 10
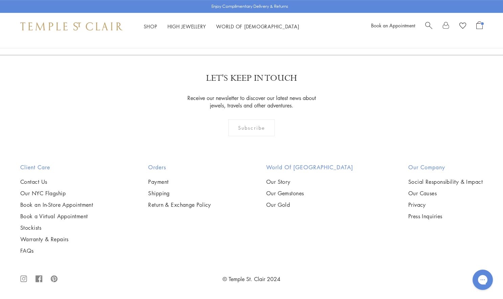
scroll to position [1847, 0]
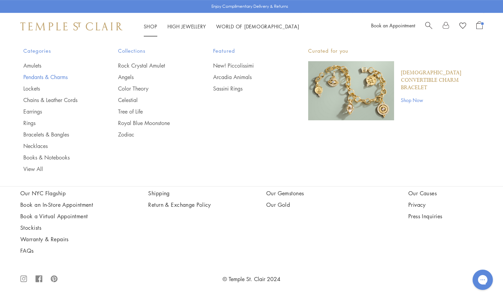
click at [42, 76] on link "Pendants & Charms" at bounding box center [57, 76] width 68 height 7
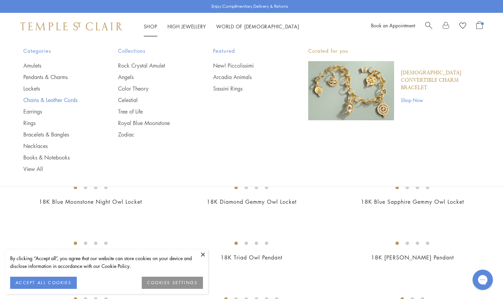
click at [55, 97] on link "Chains & Leather Cords" at bounding box center [57, 99] width 68 height 7
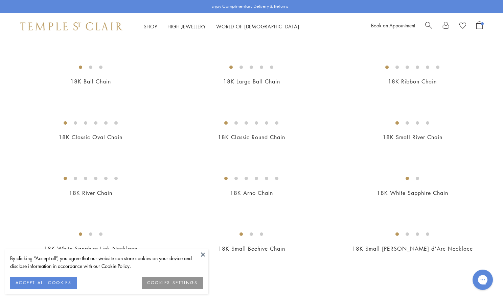
scroll to position [291, 0]
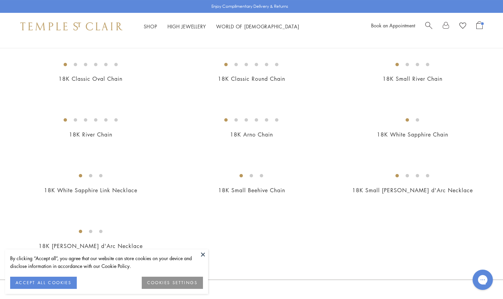
click at [201, 255] on button at bounding box center [203, 255] width 10 height 10
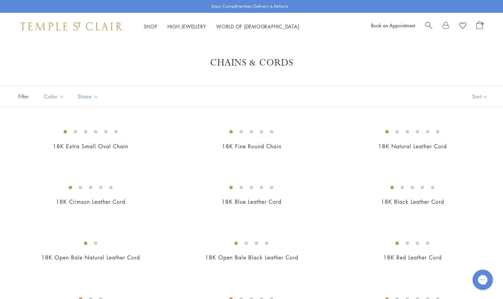
scroll to position [0, 0]
click at [254, 65] on h1 "Chains & Cords" at bounding box center [251, 63] width 449 height 12
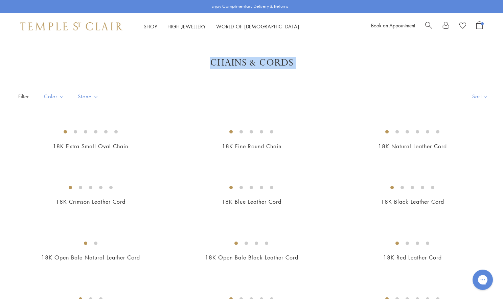
copy section "Chains & Cords Filters Color Black Blue Brown Gold Orange Red White Stone Sapph…"
click at [295, 59] on h1 "Chains & Cords" at bounding box center [251, 63] width 449 height 12
click at [187, 64] on h1 "Chains & Cords" at bounding box center [251, 63] width 449 height 12
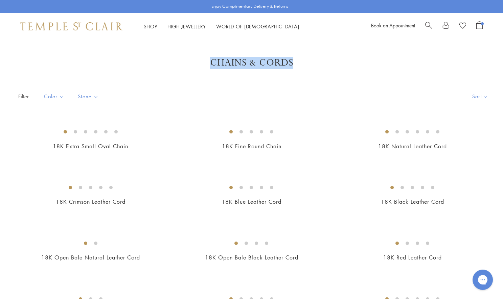
drag, startPoint x: 210, startPoint y: 61, endPoint x: 295, endPoint y: 65, distance: 85.0
click at [295, 65] on h1 "Chains & Cords" at bounding box center [251, 63] width 449 height 12
copy h1 "Chains & Cords"
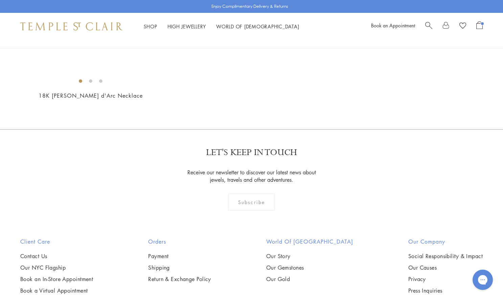
scroll to position [442, 0]
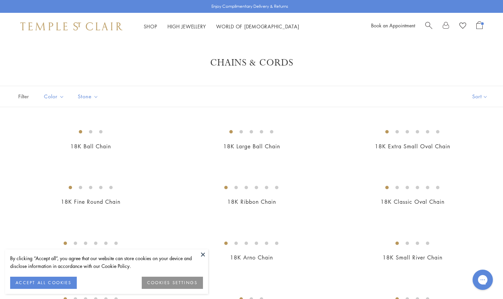
scroll to position [442, 0]
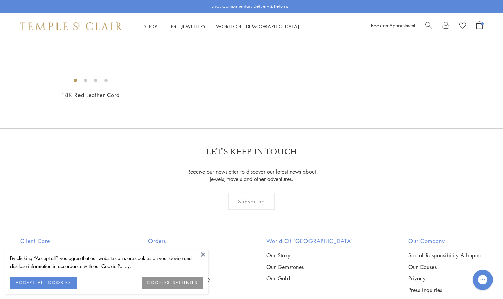
click at [202, 256] on button at bounding box center [203, 255] width 10 height 10
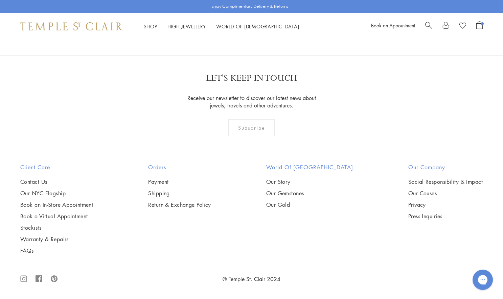
scroll to position [1144, 0]
click at [0, 0] on img at bounding box center [0, 0] width 0 height 0
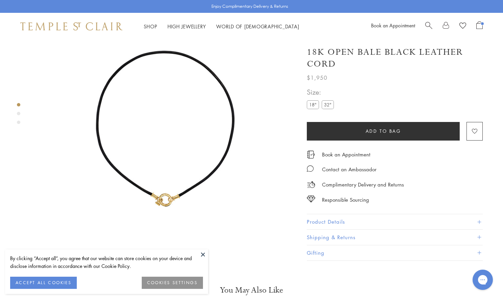
scroll to position [40, 0]
click at [327, 108] on label "32"" at bounding box center [328, 104] width 12 height 8
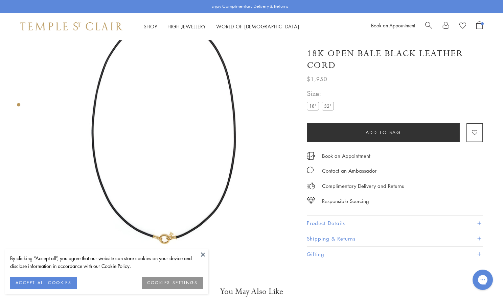
click at [309, 108] on label "18"" at bounding box center [313, 106] width 12 height 8
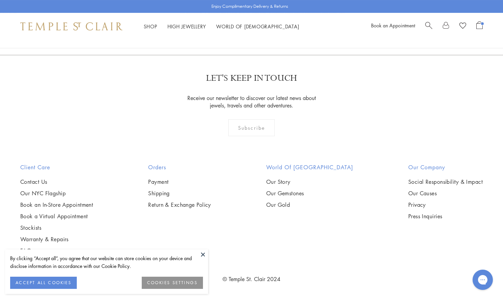
scroll to position [1275, 0]
click at [0, 0] on img at bounding box center [0, 0] width 0 height 0
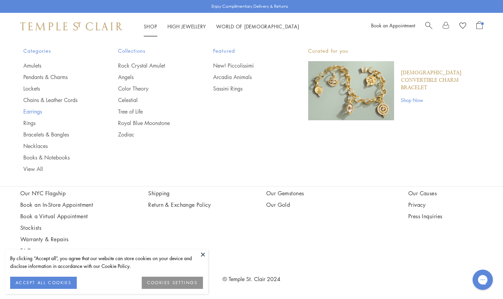
click at [33, 112] on link "Earrings" at bounding box center [57, 111] width 68 height 7
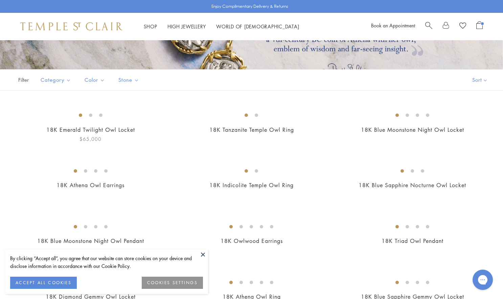
scroll to position [135, 0]
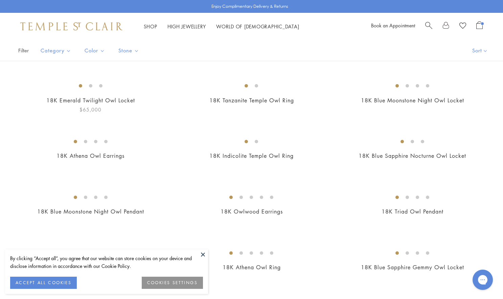
click at [0, 0] on img at bounding box center [0, 0] width 0 height 0
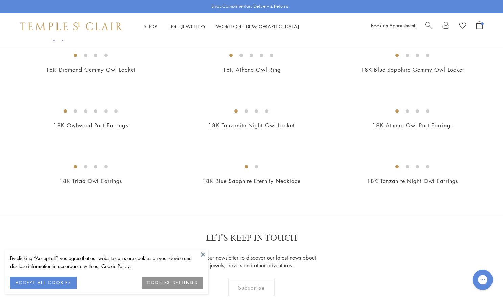
scroll to position [333, 0]
click at [0, 0] on img at bounding box center [0, 0] width 0 height 0
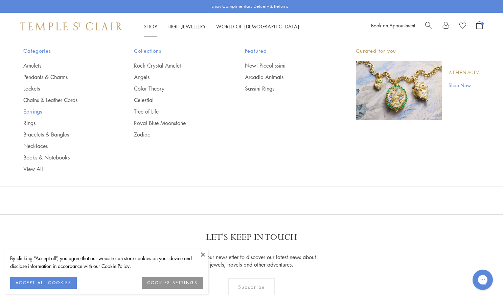
click at [38, 111] on link "Earrings" at bounding box center [65, 111] width 84 height 7
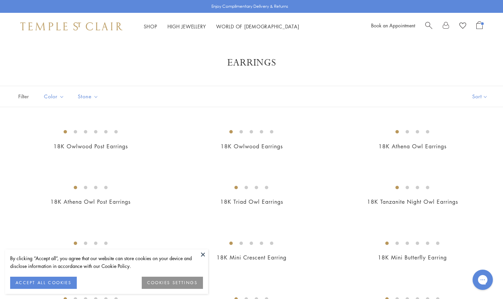
click at [202, 251] on button at bounding box center [203, 255] width 10 height 10
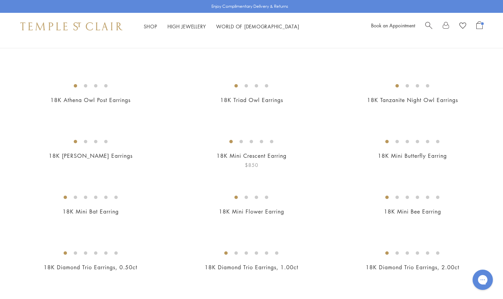
scroll to position [60, 0]
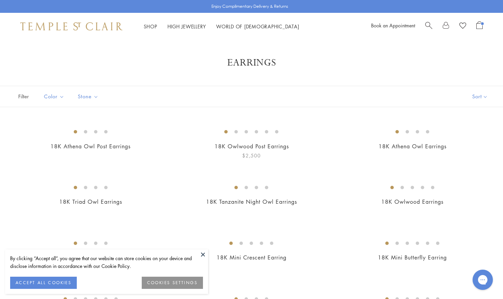
drag, startPoint x: 201, startPoint y: 253, endPoint x: 205, endPoint y: 220, distance: 33.3
click at [201, 253] on button at bounding box center [203, 255] width 10 height 10
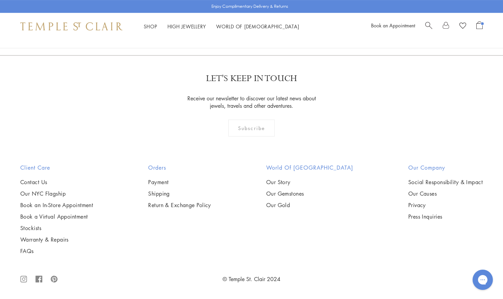
scroll to position [2877, 0]
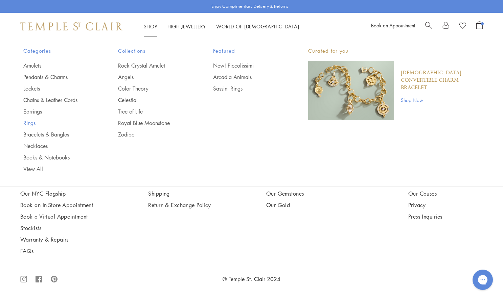
click at [34, 121] on link "Rings" at bounding box center [57, 122] width 68 height 7
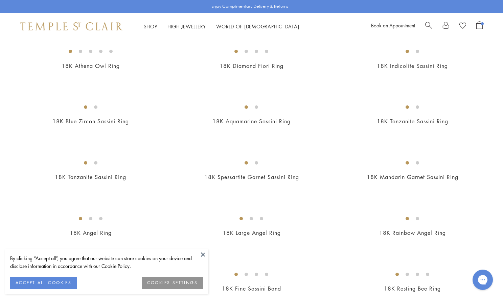
click at [203, 256] on button at bounding box center [203, 255] width 10 height 10
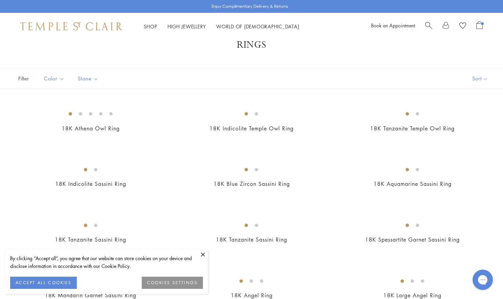
click at [205, 253] on button at bounding box center [203, 255] width 10 height 10
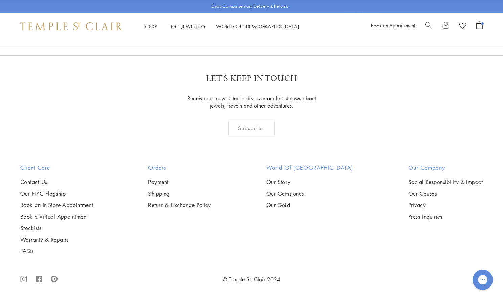
scroll to position [2580, 0]
click at [0, 0] on img at bounding box center [0, 0] width 0 height 0
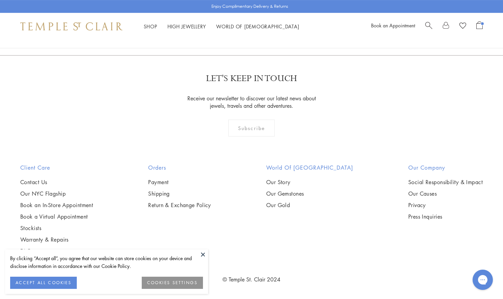
scroll to position [3156, 0]
click at [253, 28] on link "2" at bounding box center [252, 18] width 22 height 19
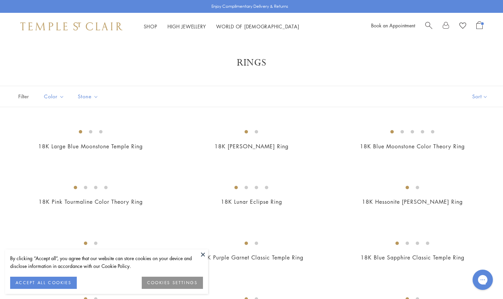
click at [426, 25] on span "Search" at bounding box center [428, 24] width 7 height 7
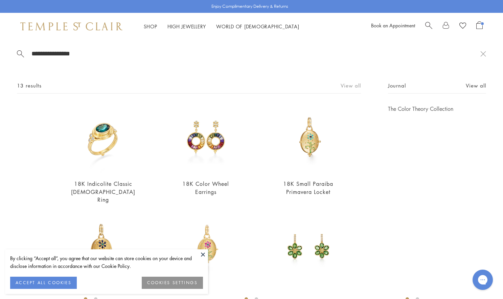
type input "**********"
click at [355, 86] on link "View all" at bounding box center [351, 85] width 20 height 7
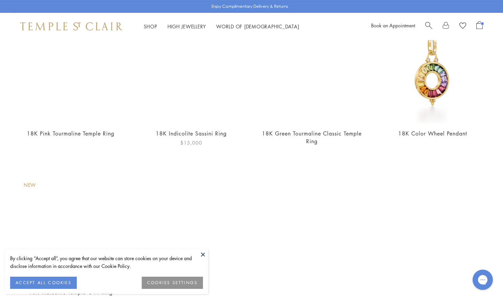
scroll to position [407, 0]
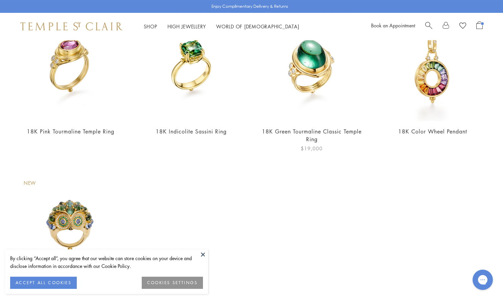
click at [314, 75] on img at bounding box center [311, 67] width 107 height 107
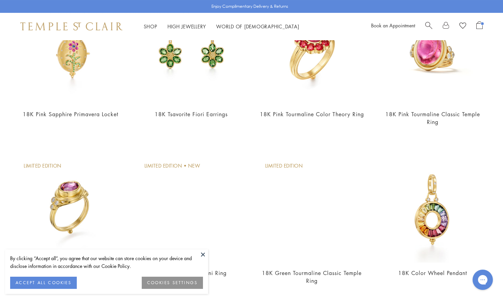
scroll to position [374, 0]
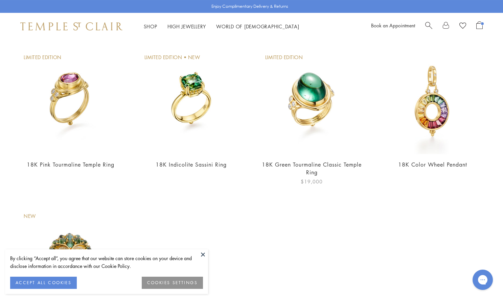
click at [312, 105] on img at bounding box center [311, 100] width 107 height 107
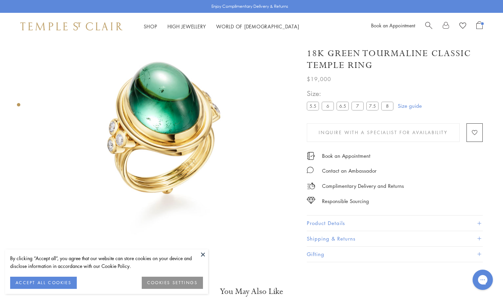
click at [320, 222] on button "Product Details" at bounding box center [395, 223] width 176 height 15
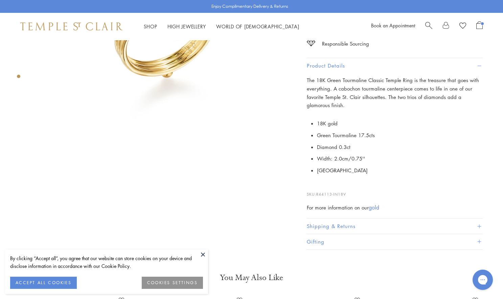
scroll to position [212, 0]
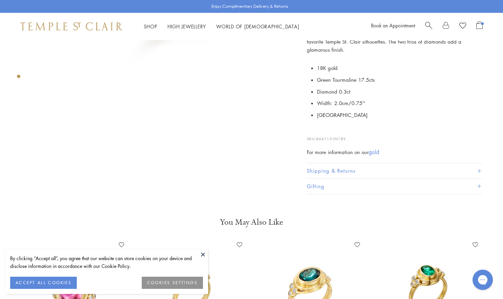
drag, startPoint x: 351, startPoint y: 138, endPoint x: 317, endPoint y: 137, distance: 33.8
click at [317, 137] on p "SKU: R44113-IN18V" at bounding box center [395, 135] width 176 height 13
copy p "R44113-IN18V"
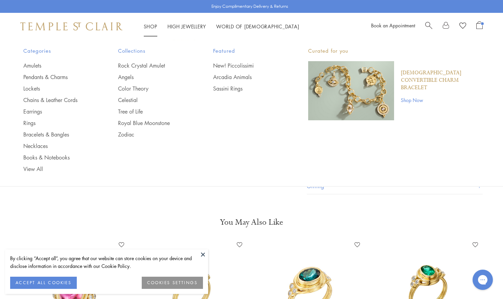
click at [146, 30] on li "Shop Shop Categories Amulets Pendants & Charms Lockets Chains & Leather Cords E…" at bounding box center [151, 26] width 14 height 8
click at [34, 64] on link "Amulets" at bounding box center [57, 65] width 68 height 7
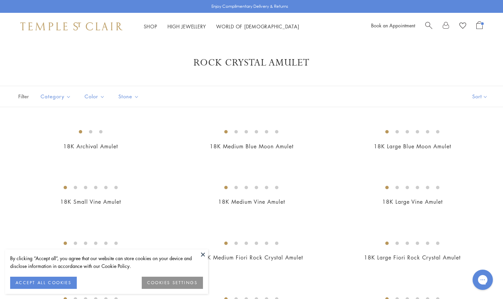
click at [81, 21] on div "Shop Shop Categories Amulets Pendants & Charms Lockets Chains & Leather Cords E…" at bounding box center [251, 26] width 503 height 27
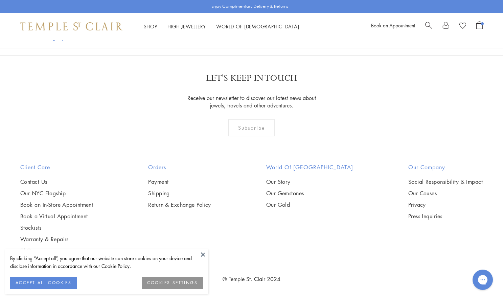
scroll to position [4435, 0]
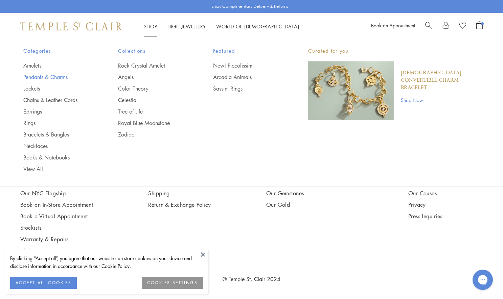
click at [34, 78] on link "Pendants & Charms" at bounding box center [57, 76] width 68 height 7
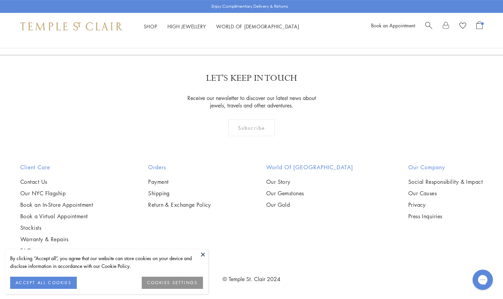
scroll to position [4175, 0]
click at [241, 28] on link "2" at bounding box center [241, 18] width 22 height 19
click at [273, 28] on link "3" at bounding box center [273, 18] width 22 height 19
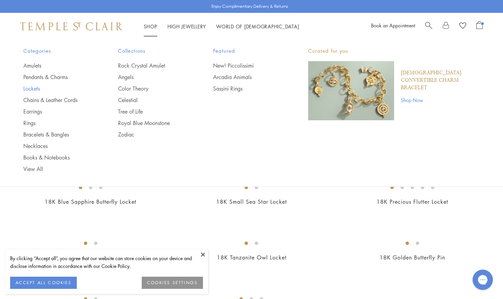
click at [38, 88] on link "Lockets" at bounding box center [57, 88] width 68 height 7
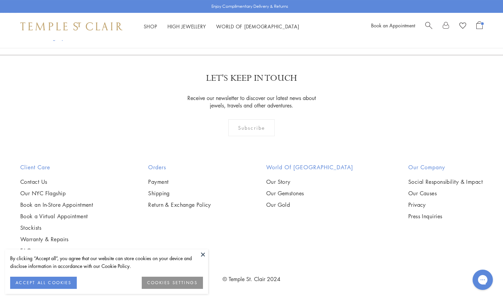
scroll to position [877, 0]
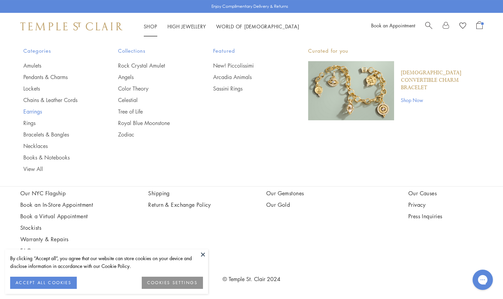
click at [35, 111] on link "Earrings" at bounding box center [57, 111] width 68 height 7
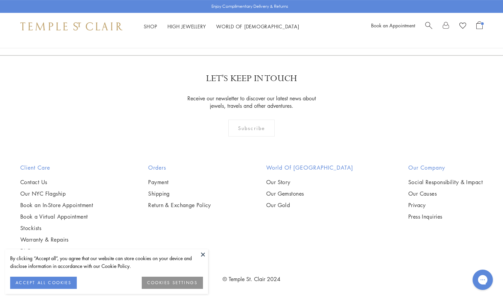
scroll to position [3421, 0]
click at [244, 28] on link "2" at bounding box center [241, 18] width 22 height 19
click at [272, 28] on link "3" at bounding box center [273, 18] width 22 height 19
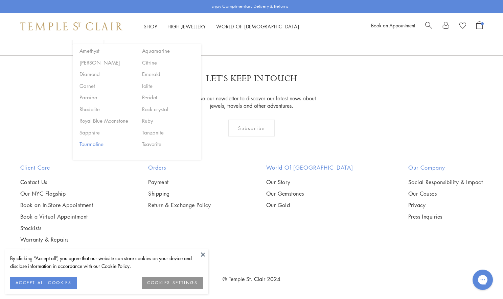
scroll to position [392, 0]
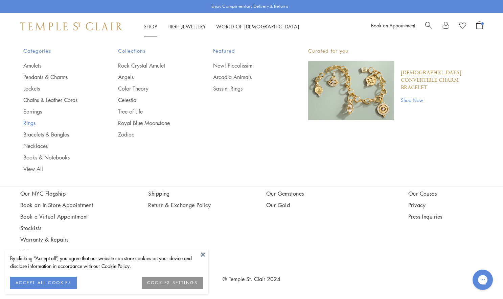
click at [29, 120] on link "Rings" at bounding box center [57, 122] width 68 height 7
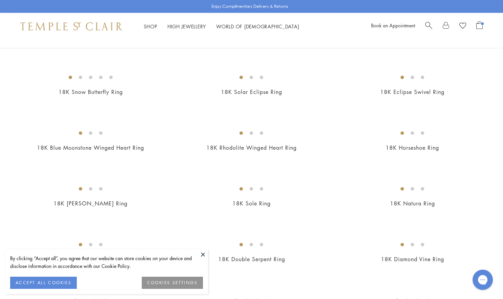
scroll to position [448, 0]
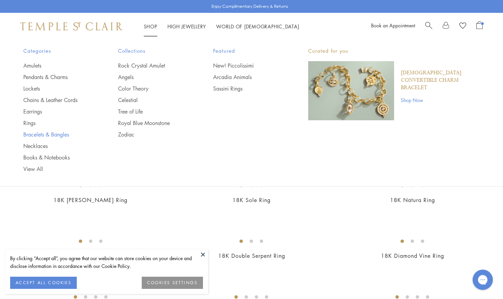
click at [41, 133] on link "Bracelets & Bangles" at bounding box center [57, 134] width 68 height 7
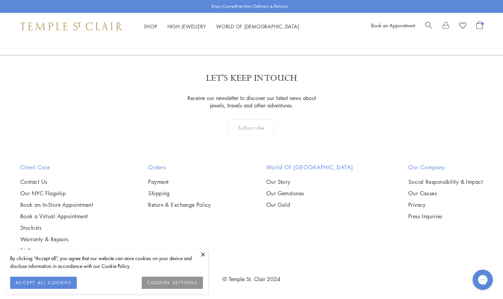
scroll to position [2425, 0]
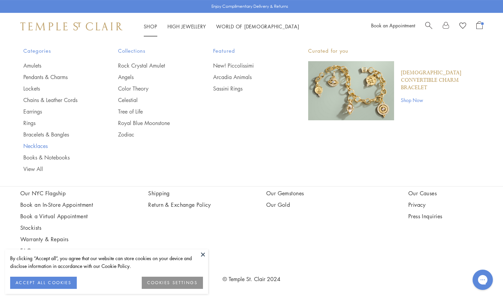
click at [32, 143] on link "Necklaces" at bounding box center [57, 145] width 68 height 7
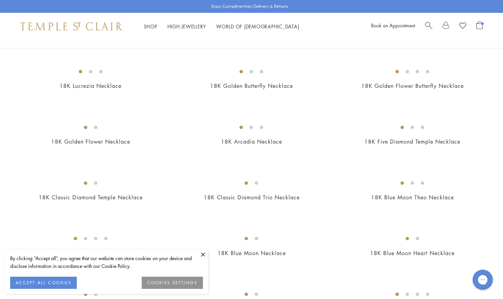
scroll to position [149, 0]
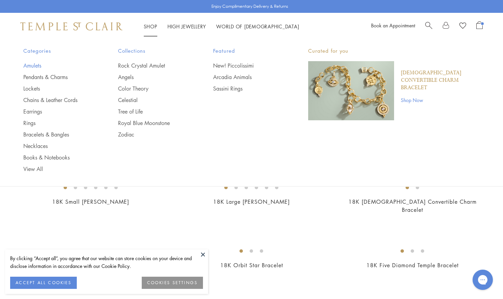
click at [39, 66] on link "Amulets" at bounding box center [57, 65] width 68 height 7
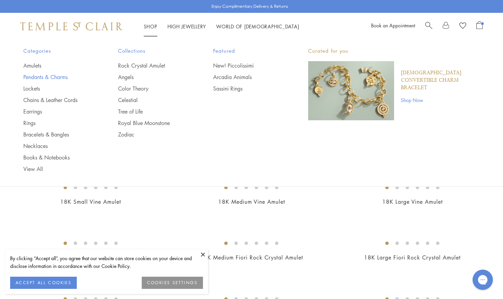
click at [47, 76] on link "Pendants & Charms" at bounding box center [57, 76] width 68 height 7
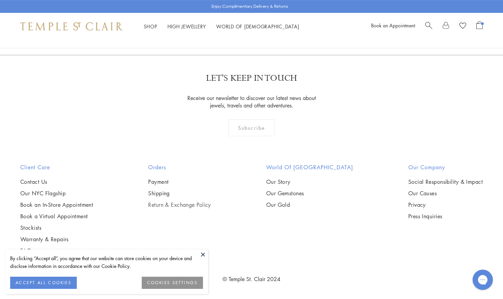
scroll to position [4194, 0]
click at [245, 28] on link "2" at bounding box center [241, 18] width 22 height 19
click at [273, 28] on link "3" at bounding box center [273, 18] width 22 height 19
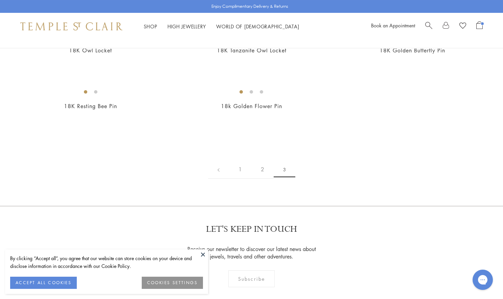
scroll to position [151, 0]
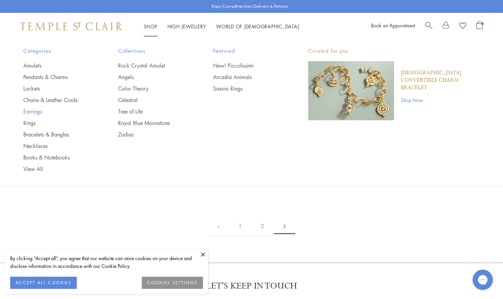
click at [33, 111] on link "Earrings" at bounding box center [57, 111] width 68 height 7
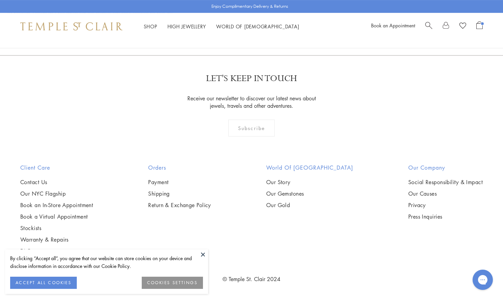
scroll to position [3436, 0]
click at [240, 28] on link "2" at bounding box center [241, 18] width 22 height 19
click at [270, 28] on link "3" at bounding box center [273, 18] width 22 height 19
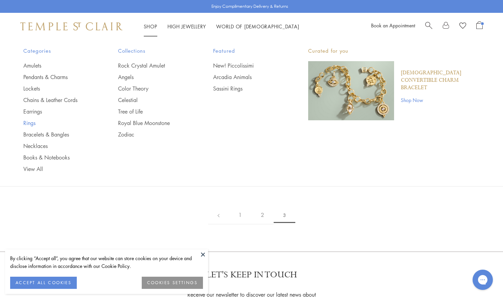
click at [33, 123] on link "Rings" at bounding box center [57, 122] width 68 height 7
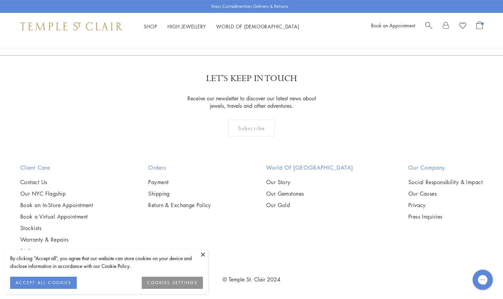
scroll to position [2921, 0]
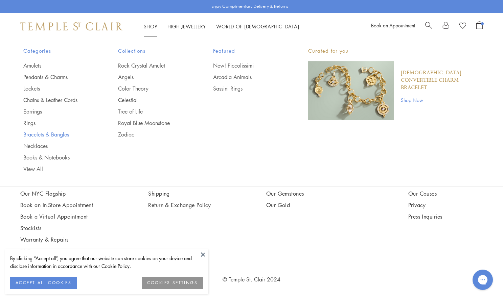
click at [37, 133] on link "Bracelets & Bangles" at bounding box center [57, 134] width 68 height 7
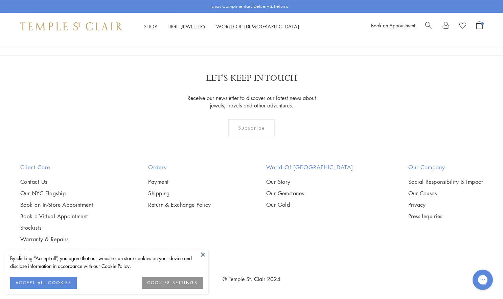
scroll to position [1853, 0]
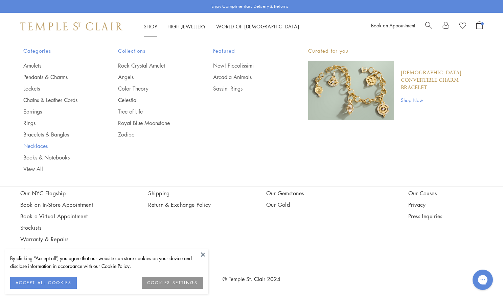
click at [38, 144] on link "Necklaces" at bounding box center [57, 145] width 68 height 7
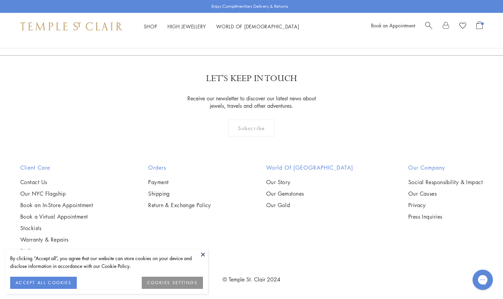
scroll to position [2742, 0]
